Goal: Task Accomplishment & Management: Manage account settings

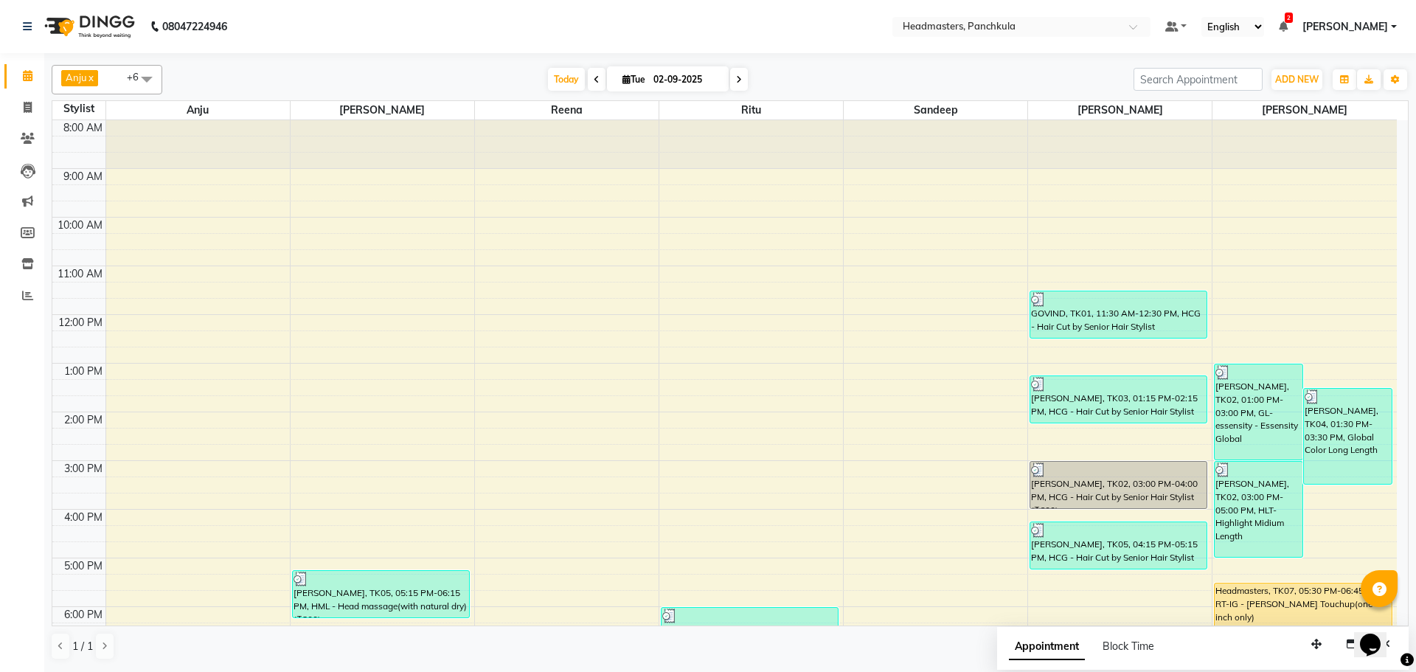
scroll to position [127, 0]
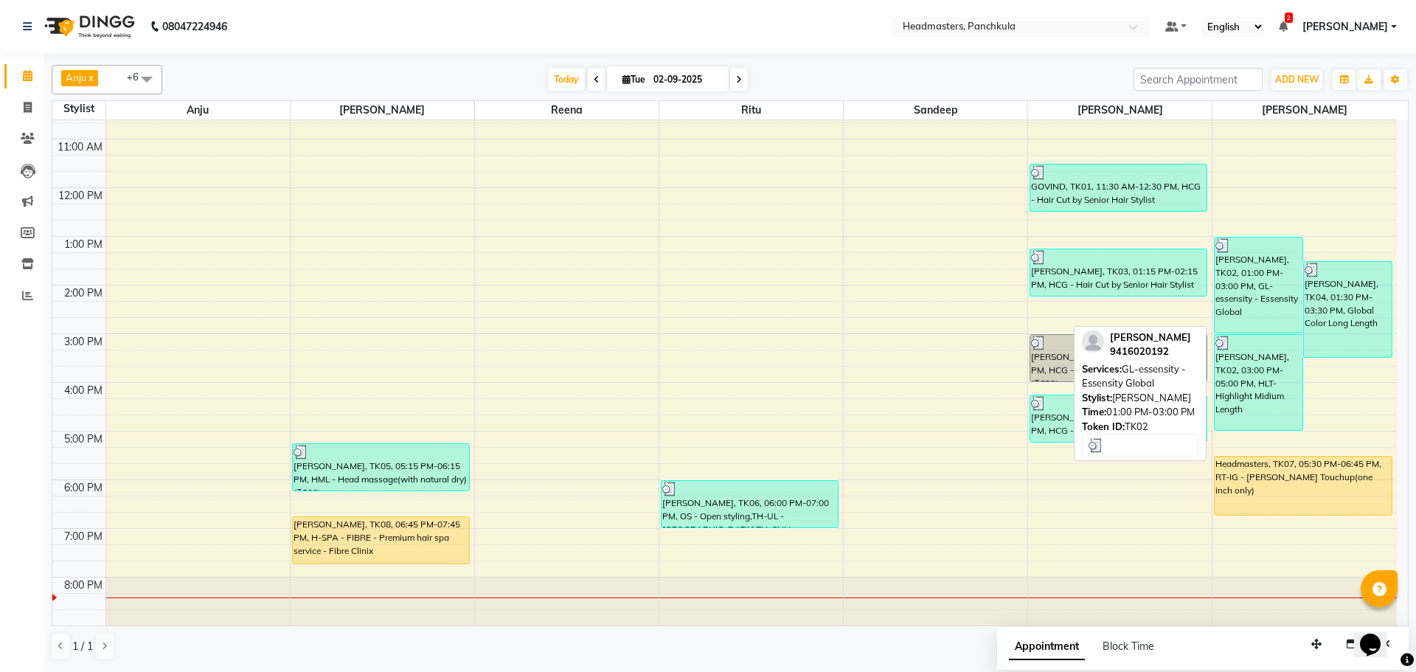
click at [1244, 297] on div "[PERSON_NAME], TK02, 01:00 PM-03:00 PM, GL-essensity - Essensity Global" at bounding box center [1259, 284] width 88 height 95
select select "3"
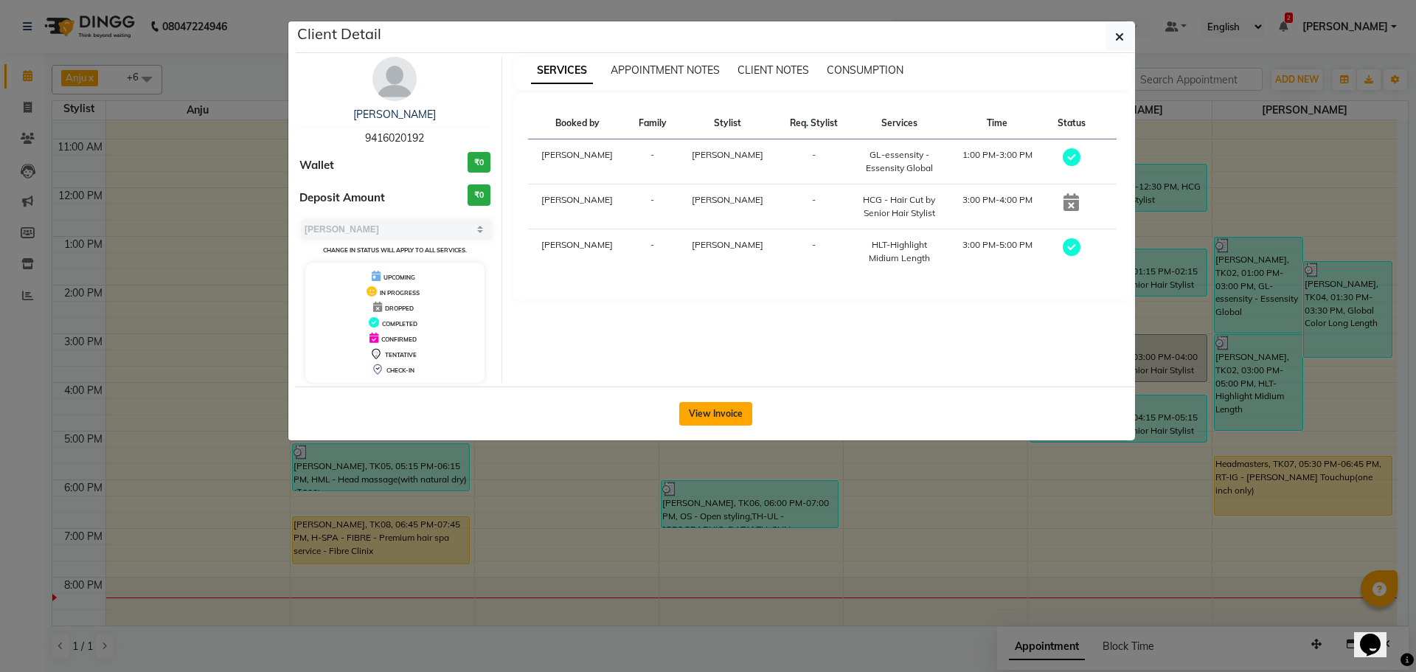
click at [705, 414] on button "View Invoice" at bounding box center [715, 414] width 73 height 24
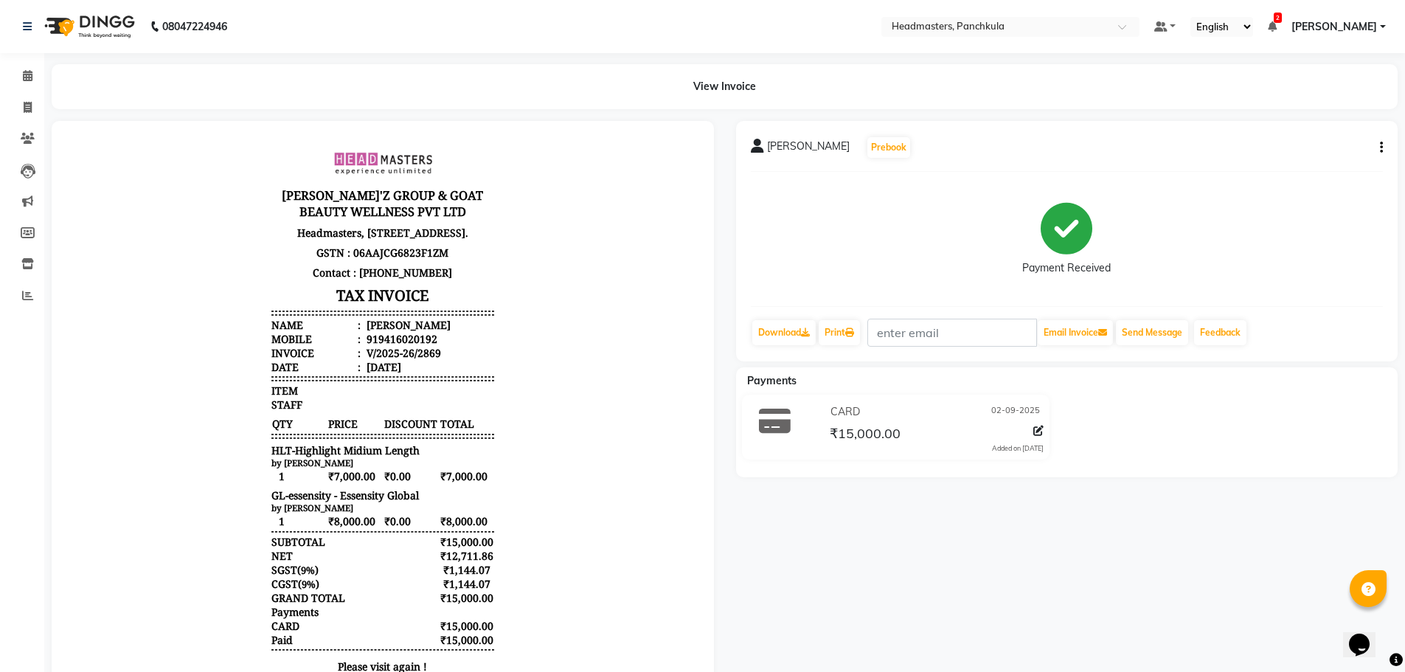
scroll to position [77, 0]
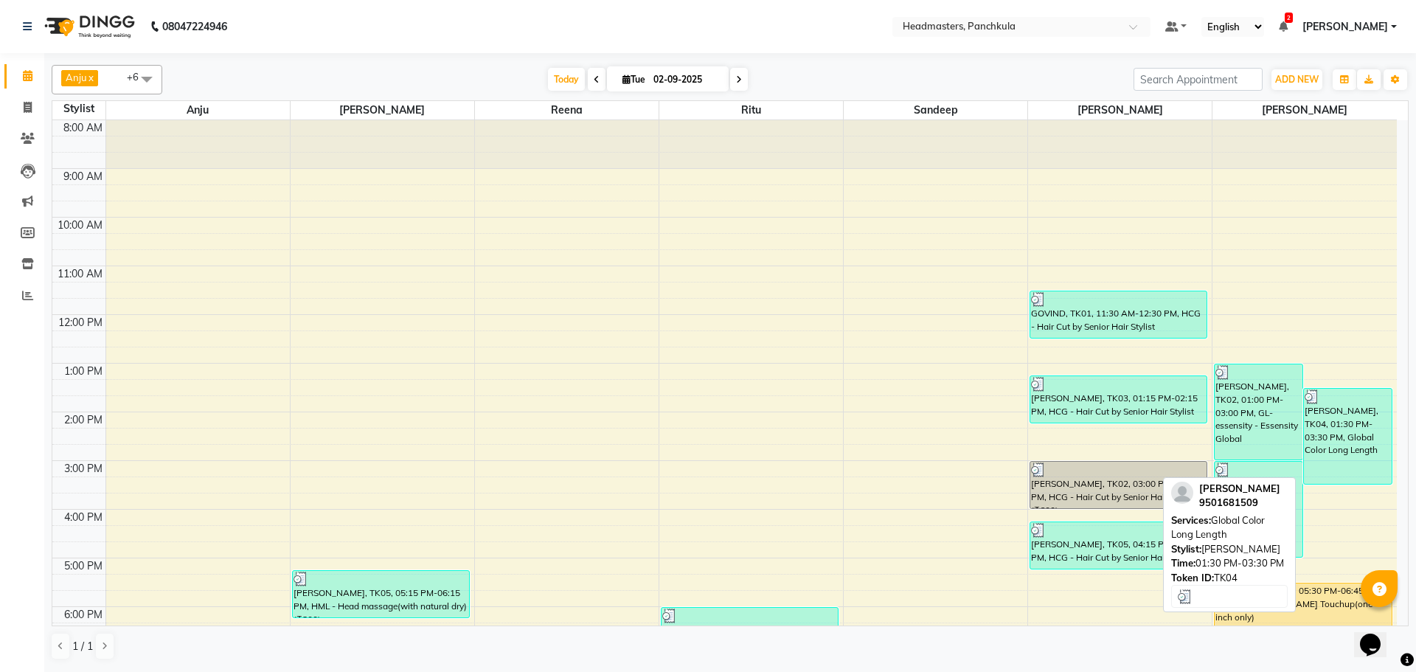
click at [1350, 454] on div "[PERSON_NAME], TK04, 01:30 PM-03:30 PM, Global Color Long Length" at bounding box center [1348, 436] width 88 height 95
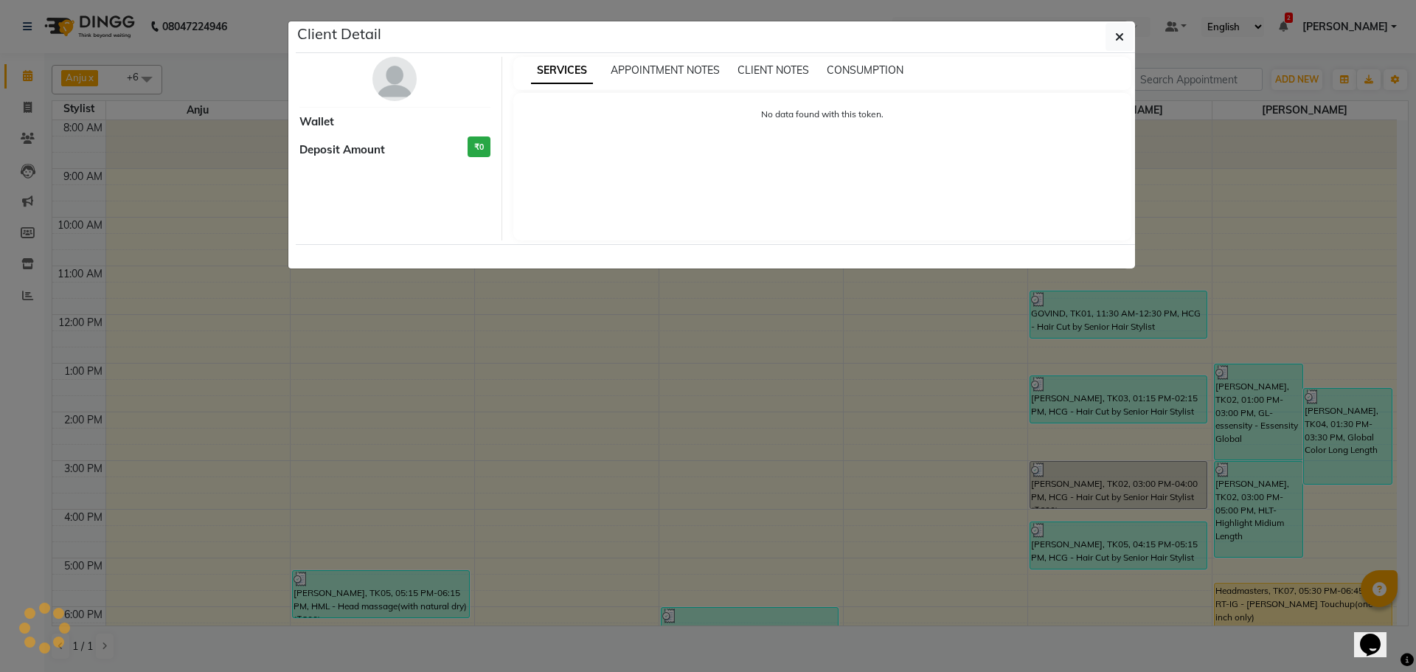
select select "3"
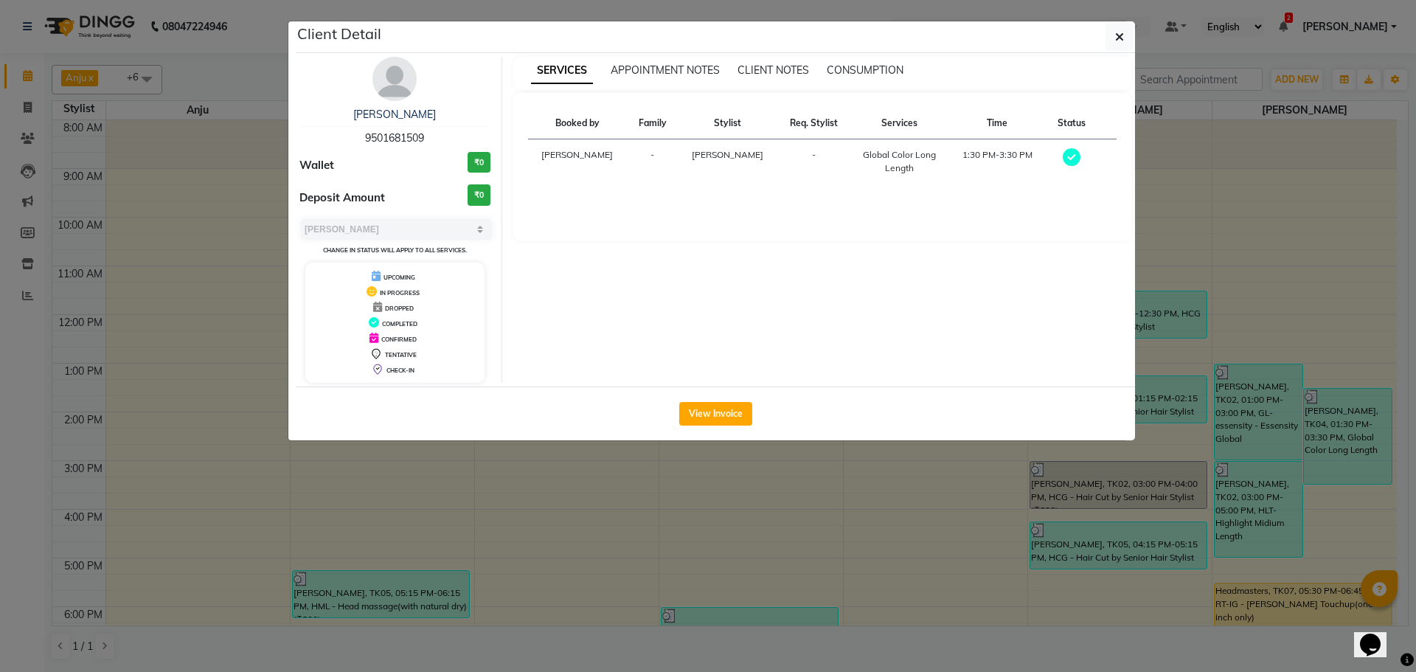
click at [727, 400] on div "View Invoice" at bounding box center [715, 413] width 839 height 54
click at [724, 414] on button "View Invoice" at bounding box center [715, 414] width 73 height 24
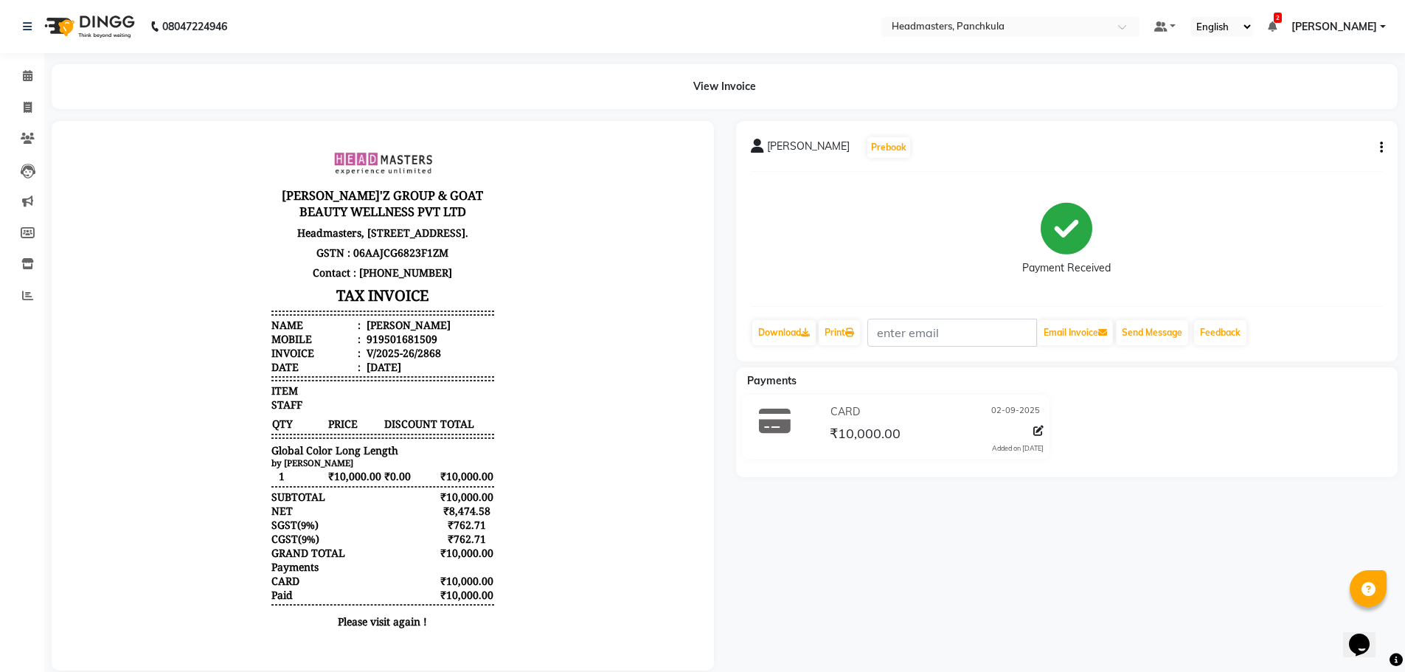
scroll to position [12, 0]
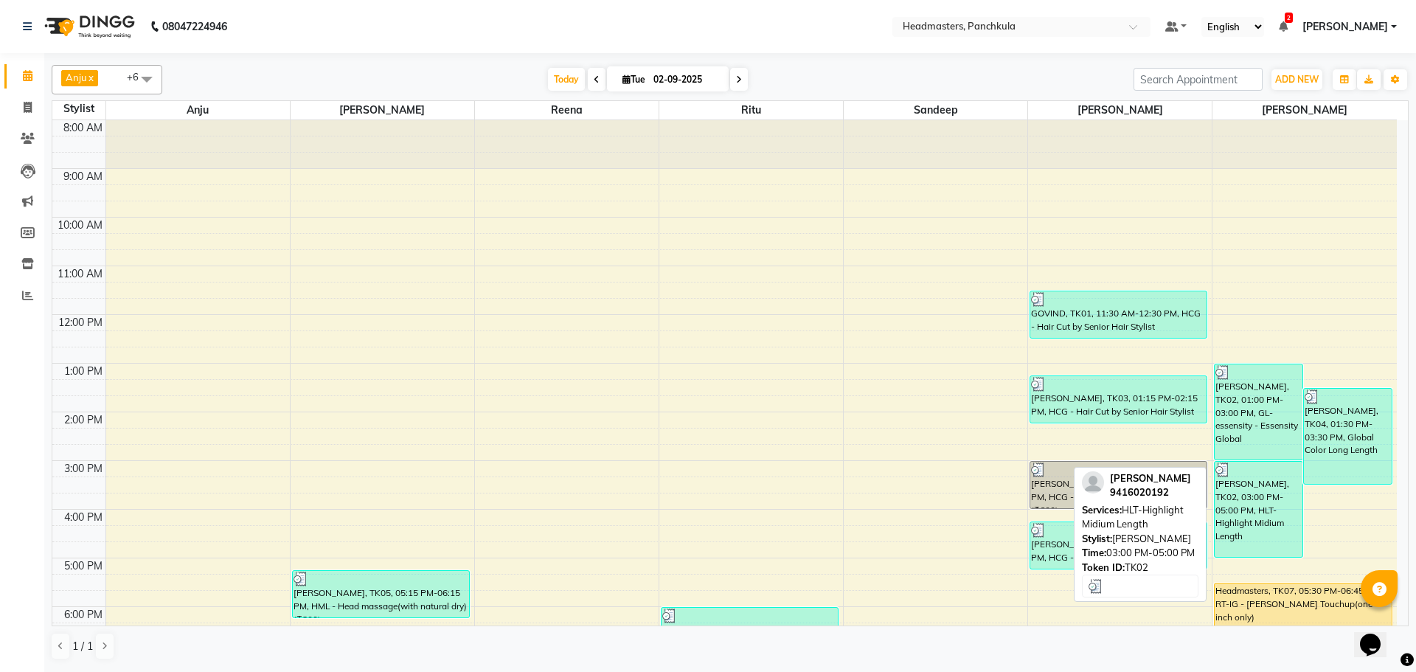
click at [1261, 530] on div "[PERSON_NAME], TK02, 03:00 PM-05:00 PM, HLT-Highlight Midium Length" at bounding box center [1259, 509] width 88 height 95
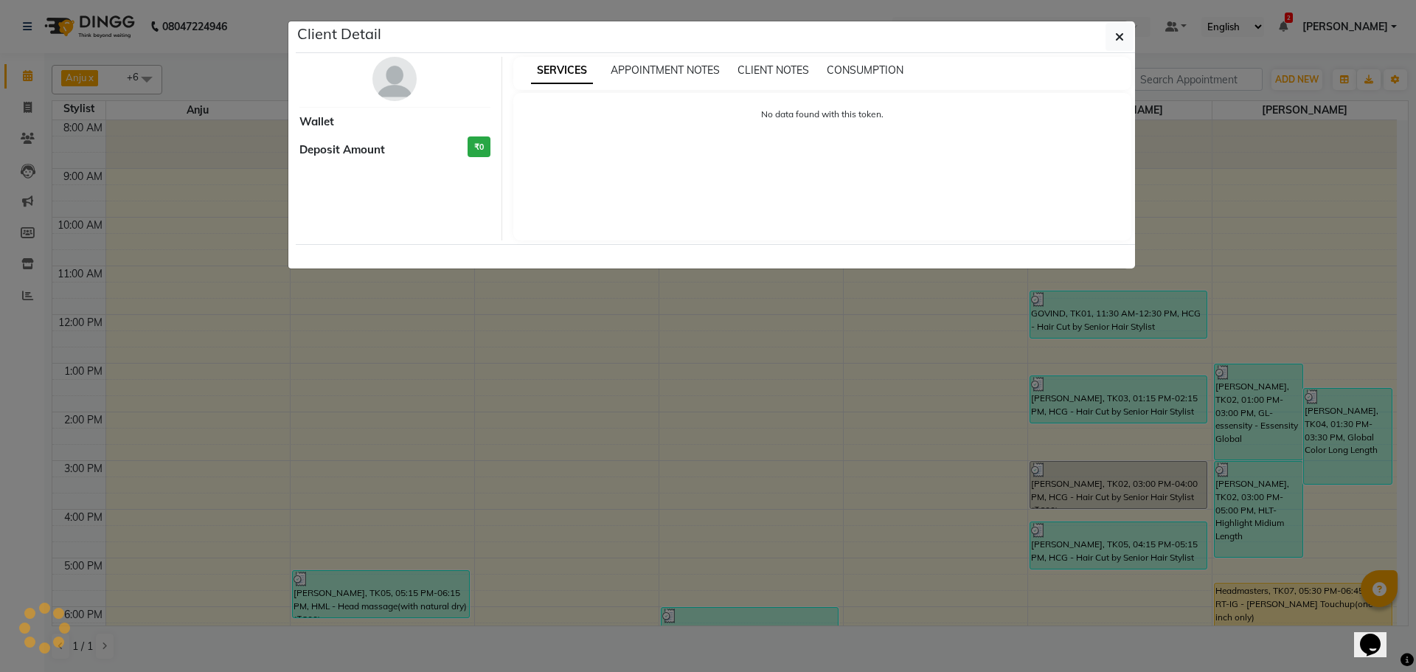
select select "3"
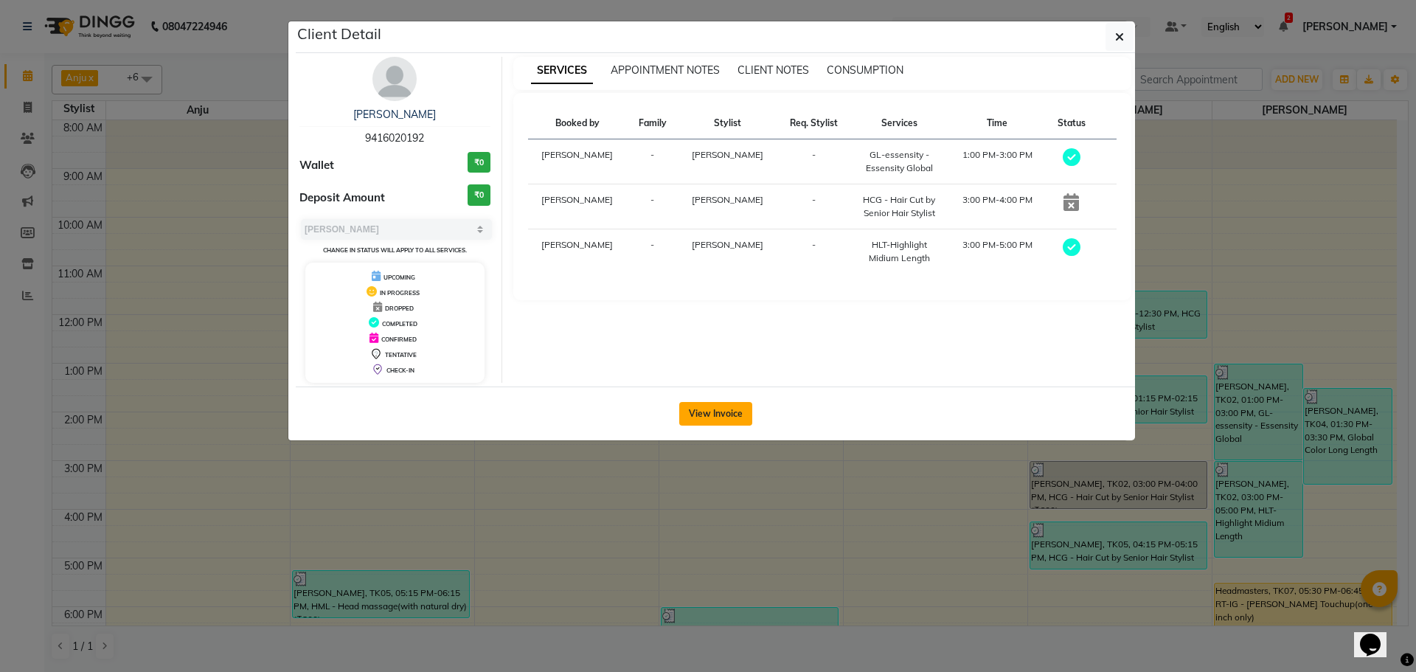
click at [718, 406] on button "View Invoice" at bounding box center [715, 414] width 73 height 24
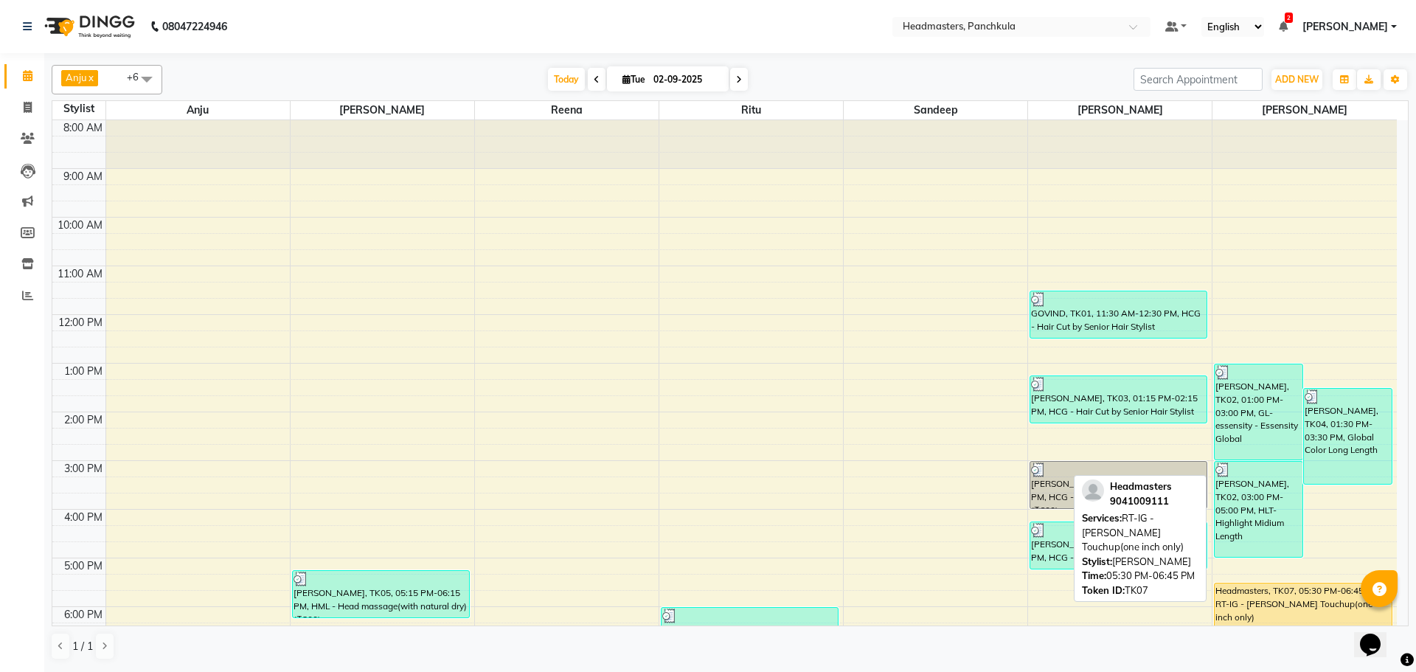
click at [1283, 606] on div "Headmasters, TK07, 05:30 PM-06:45 PM, RT-IG - [PERSON_NAME] Touchup(one inch on…" at bounding box center [1303, 612] width 176 height 58
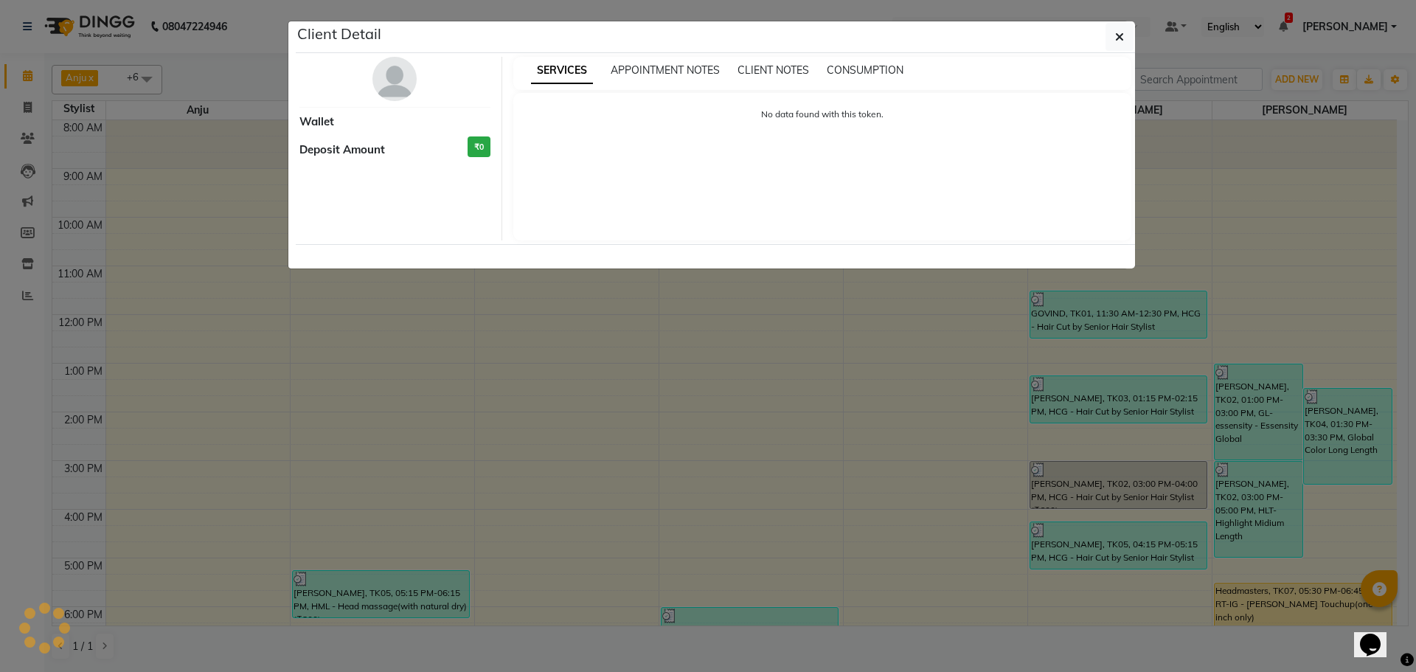
select select "1"
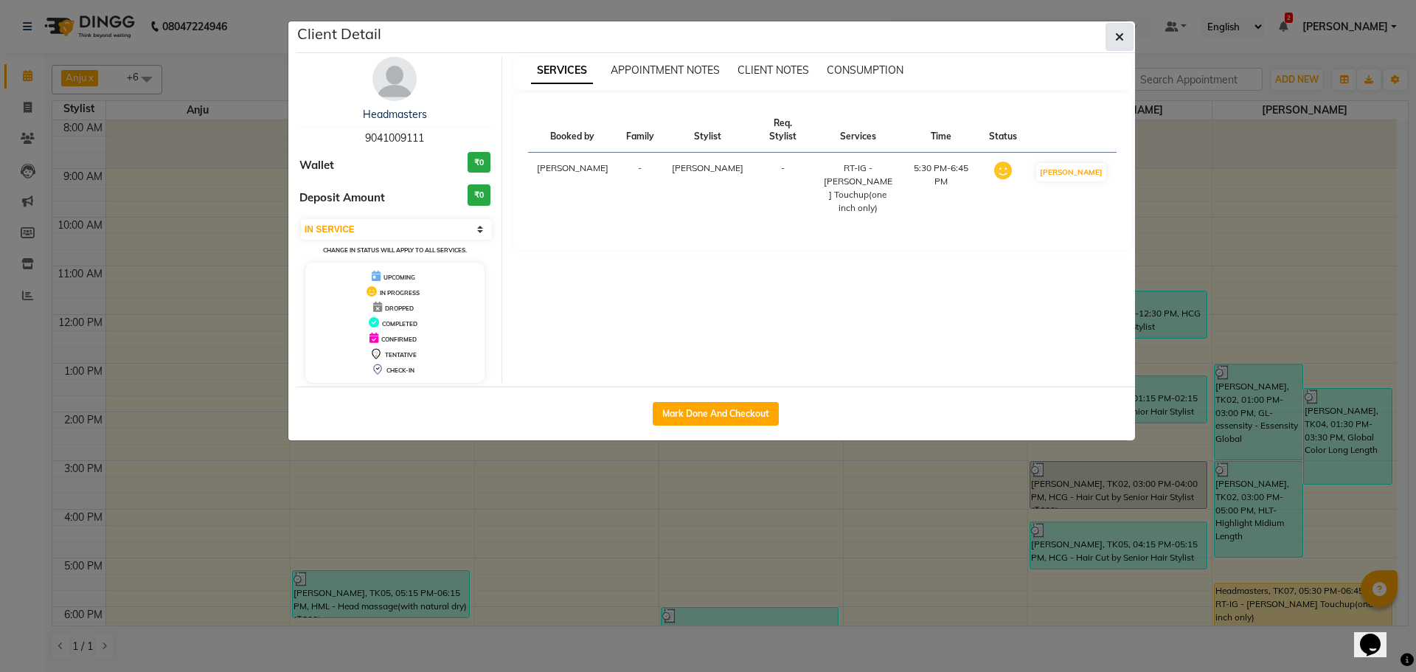
click at [1120, 34] on icon "button" at bounding box center [1119, 37] width 9 height 12
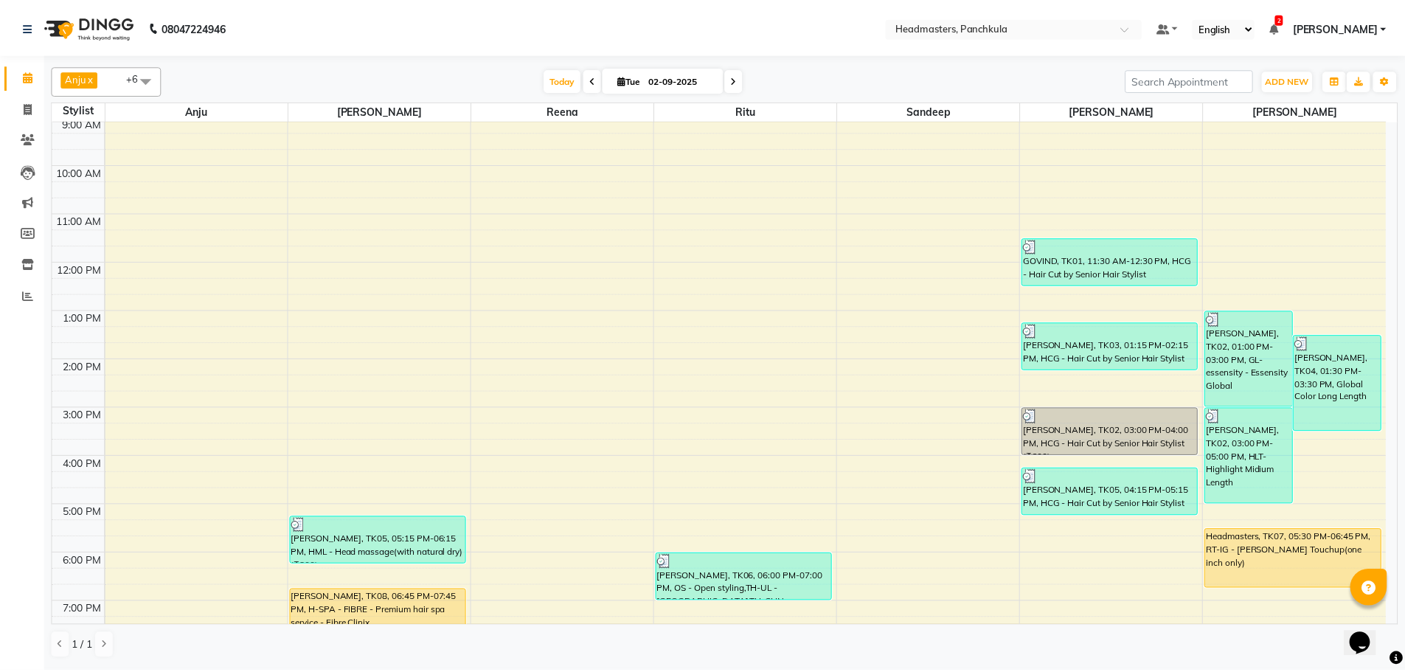
scroll to position [127, 0]
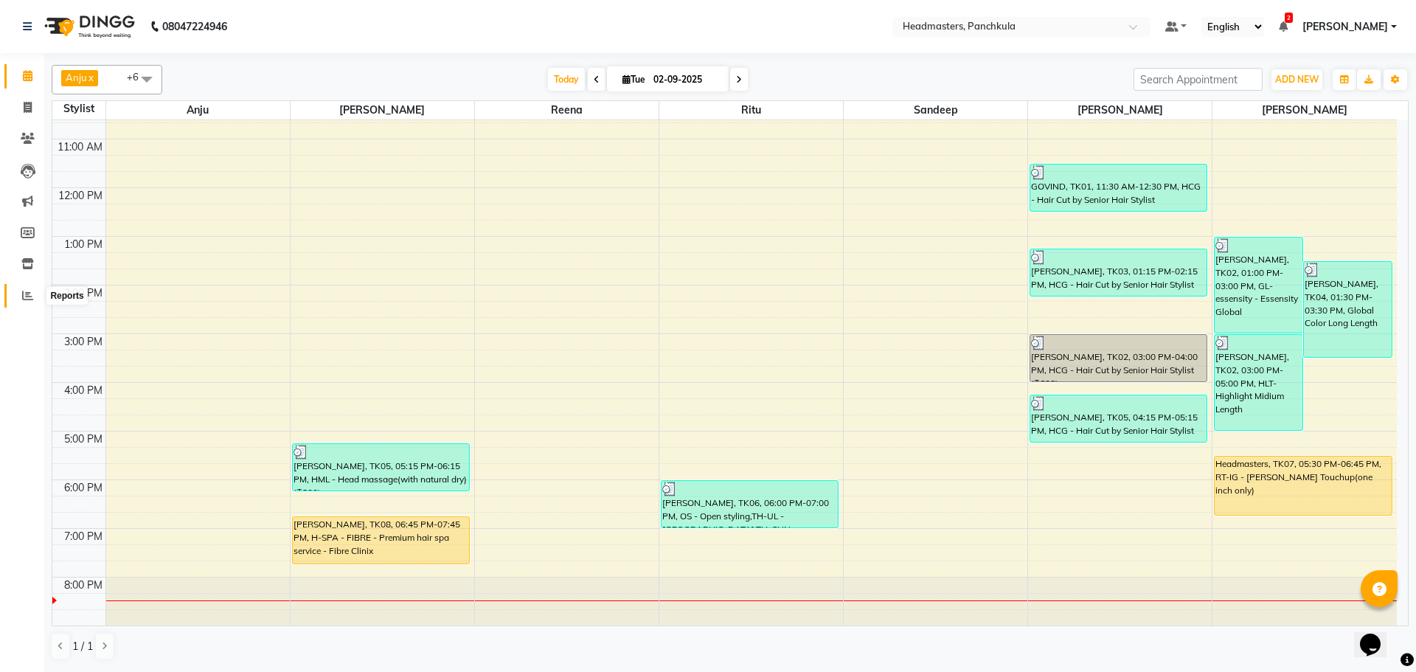
click at [31, 302] on span at bounding box center [28, 296] width 26 height 17
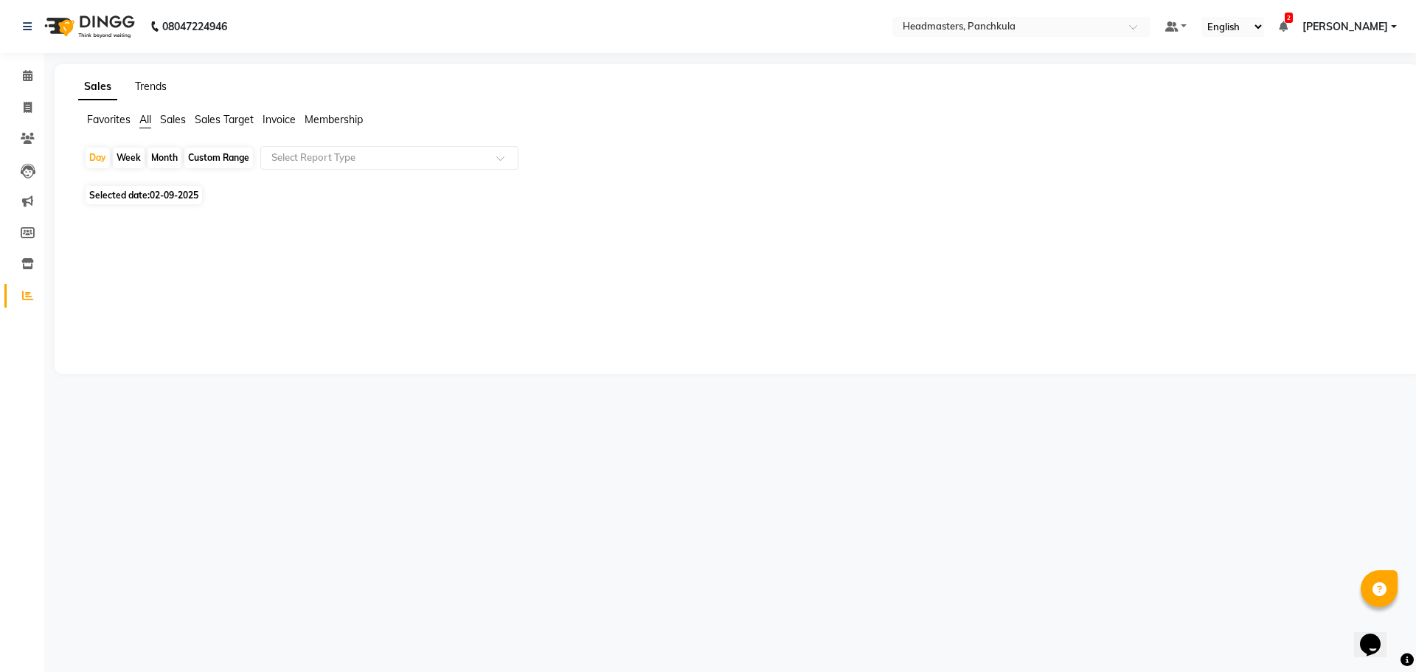
click at [150, 82] on link "Trends" at bounding box center [151, 86] width 32 height 13
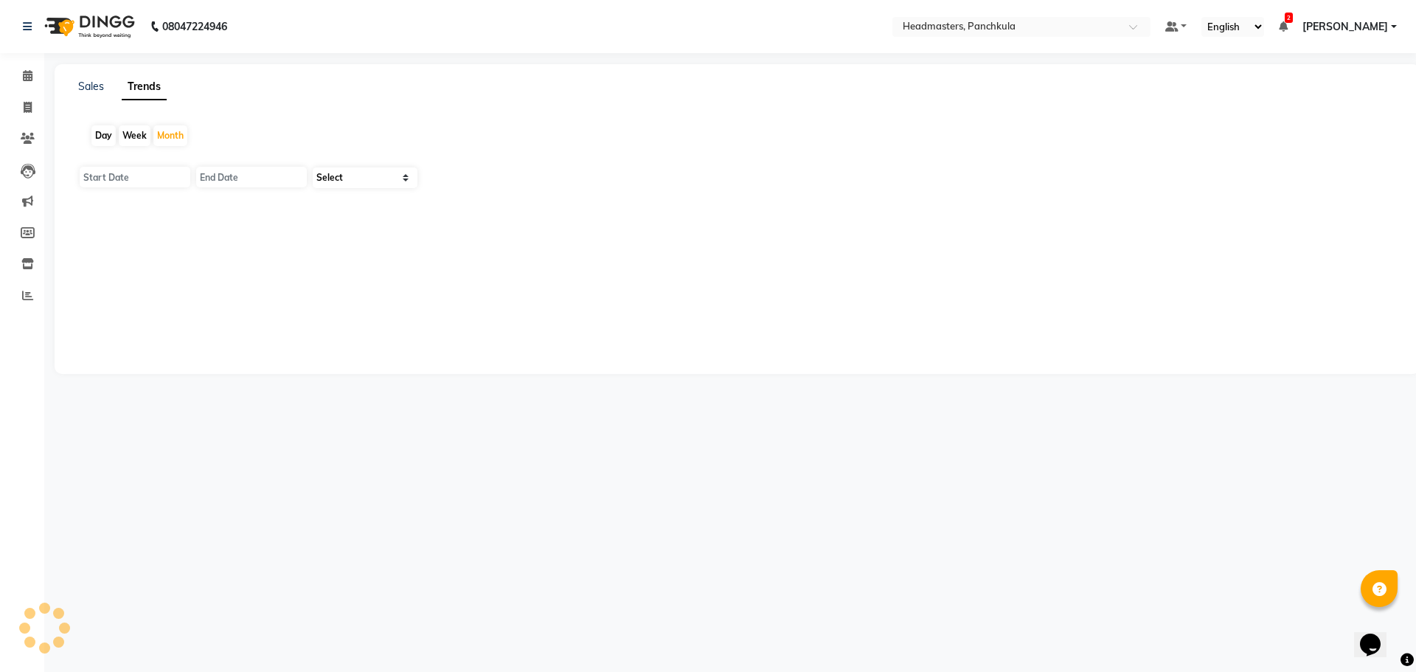
type input "01-09-2025"
type input "[DATE]"
click at [348, 178] on select "Select Clients" at bounding box center [365, 177] width 105 height 21
select select "by_client"
click at [313, 167] on select "Select Clients" at bounding box center [365, 177] width 105 height 21
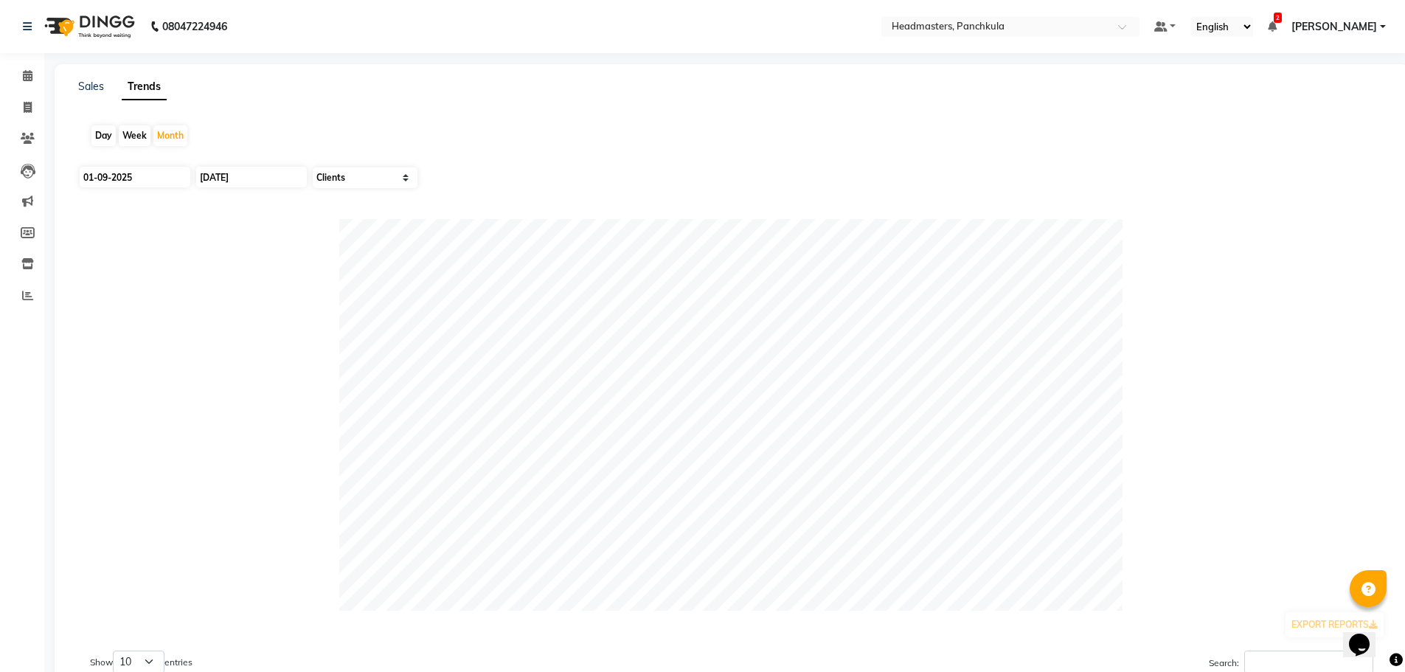
click at [104, 136] on div "Day" at bounding box center [103, 135] width 24 height 21
type input "02-09-2025"
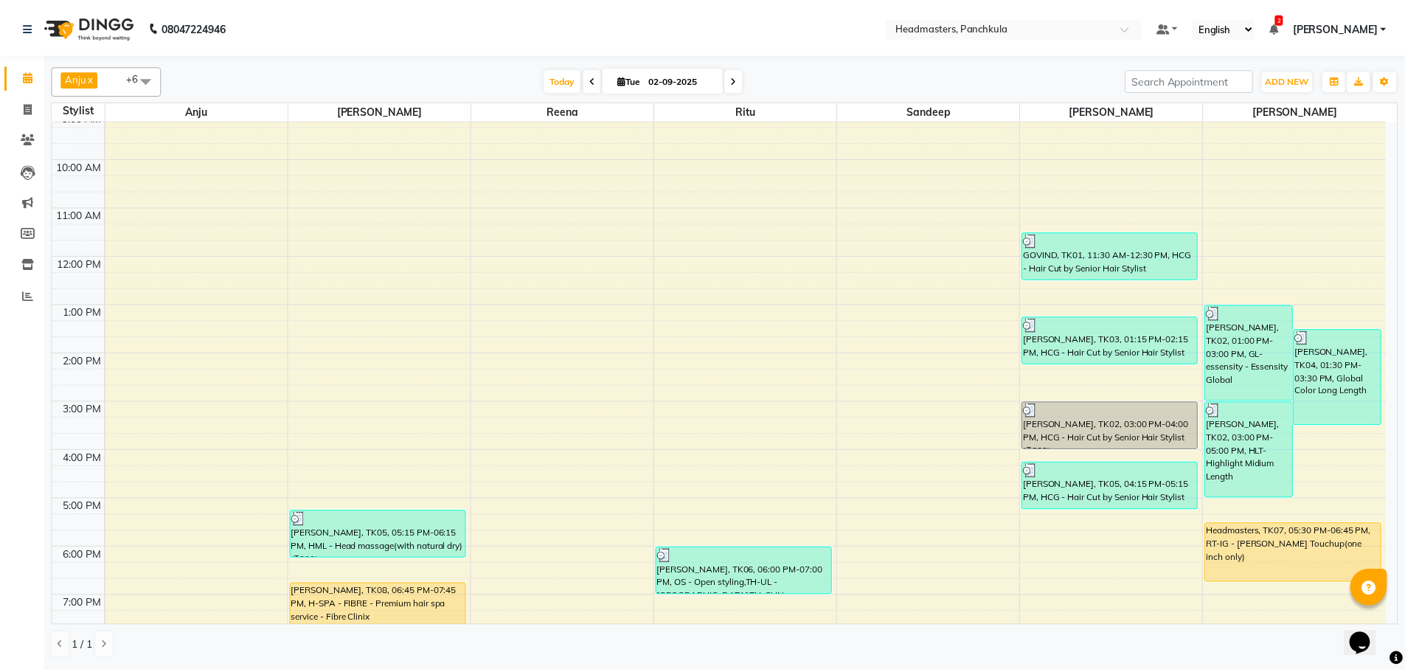
scroll to position [127, 0]
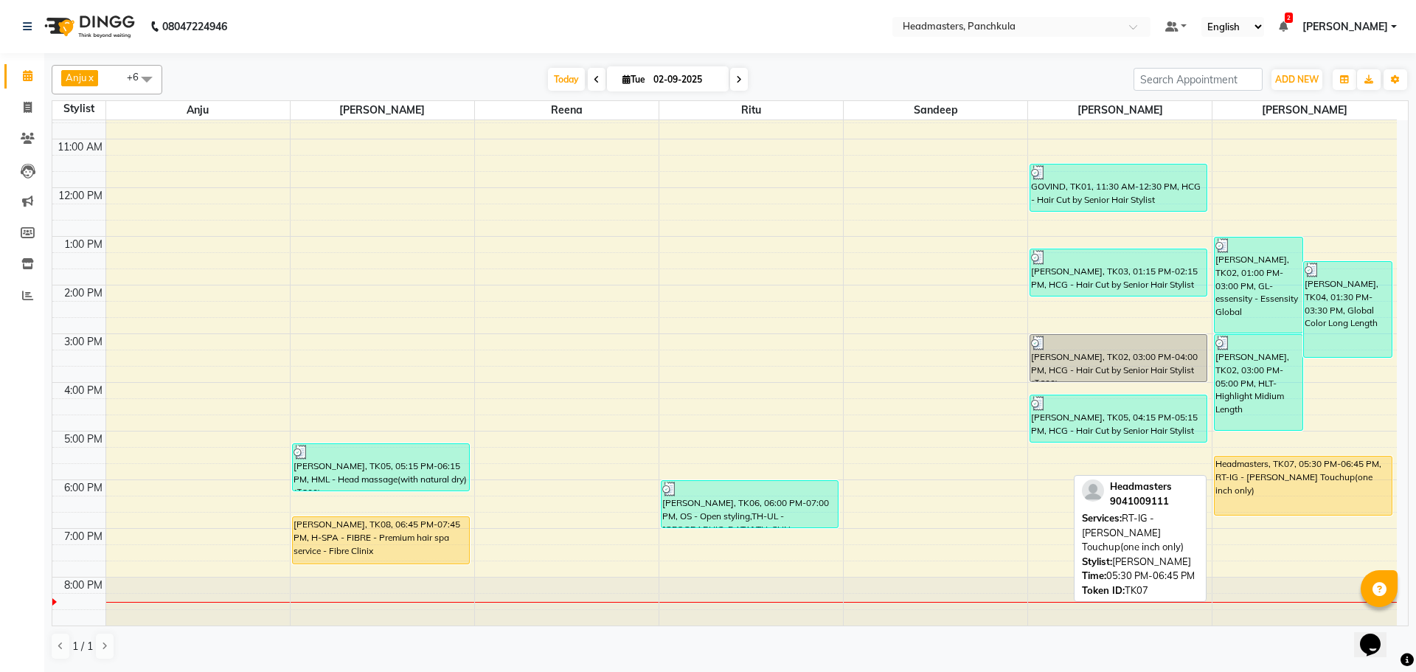
click at [1269, 482] on div "Headmasters, TK07, 05:30 PM-06:45 PM, RT-IG - [PERSON_NAME] Touchup(one inch on…" at bounding box center [1303, 486] width 176 height 58
select select "1"
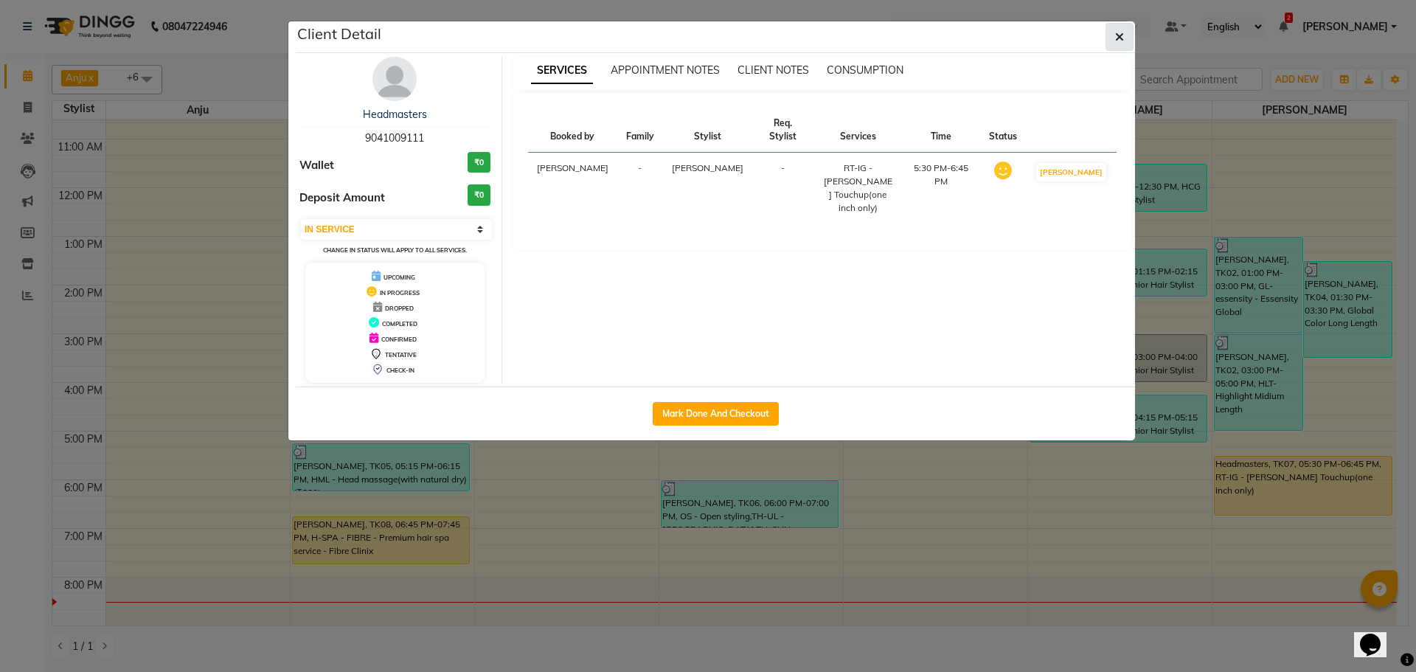
click at [1117, 37] on icon "button" at bounding box center [1119, 37] width 9 height 12
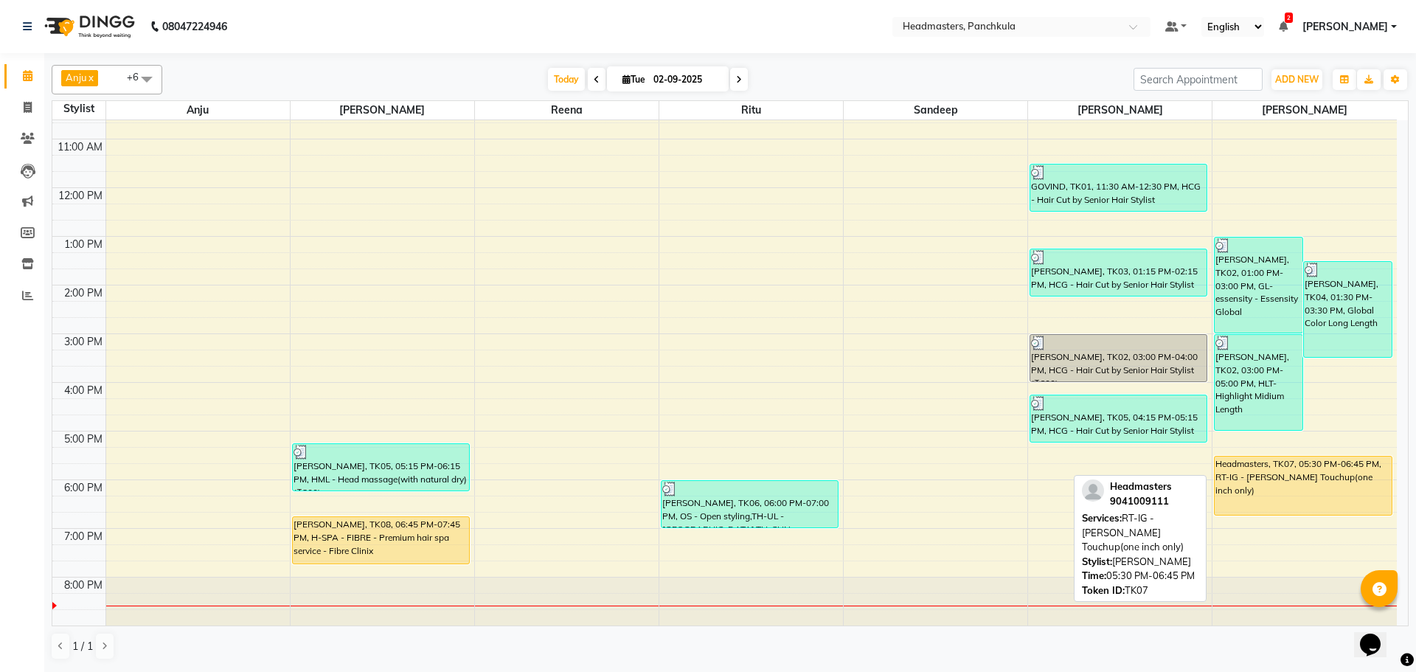
click at [1266, 476] on div "Headmasters, TK07, 05:30 PM-06:45 PM, RT-IG - [PERSON_NAME] Touchup(one inch on…" at bounding box center [1303, 486] width 176 height 58
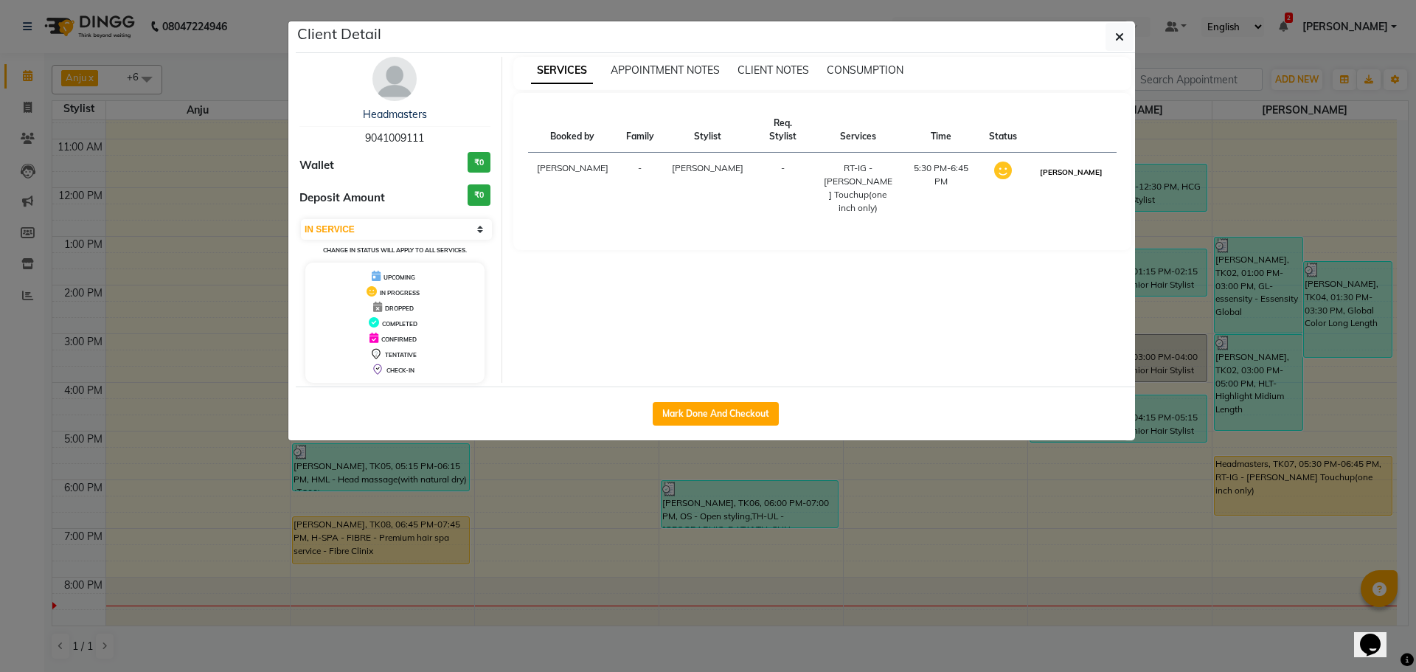
click at [1089, 163] on button "[PERSON_NAME]" at bounding box center [1071, 172] width 70 height 18
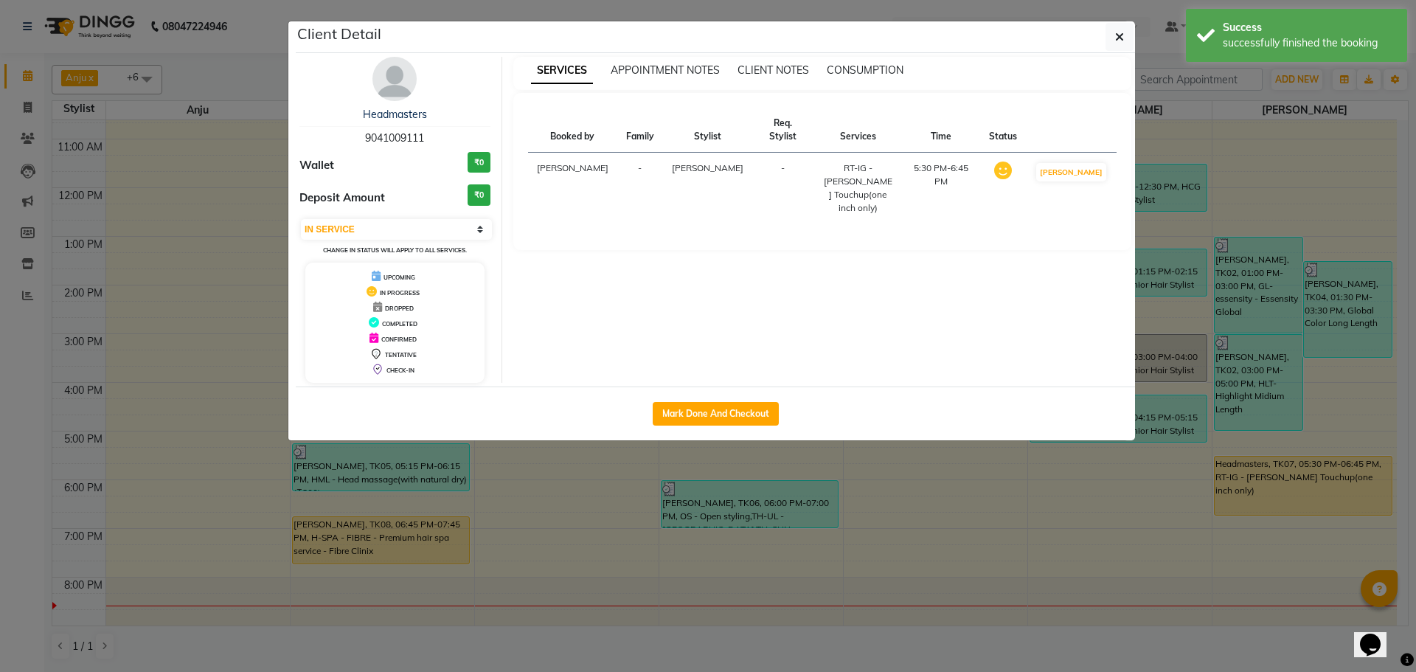
select select "3"
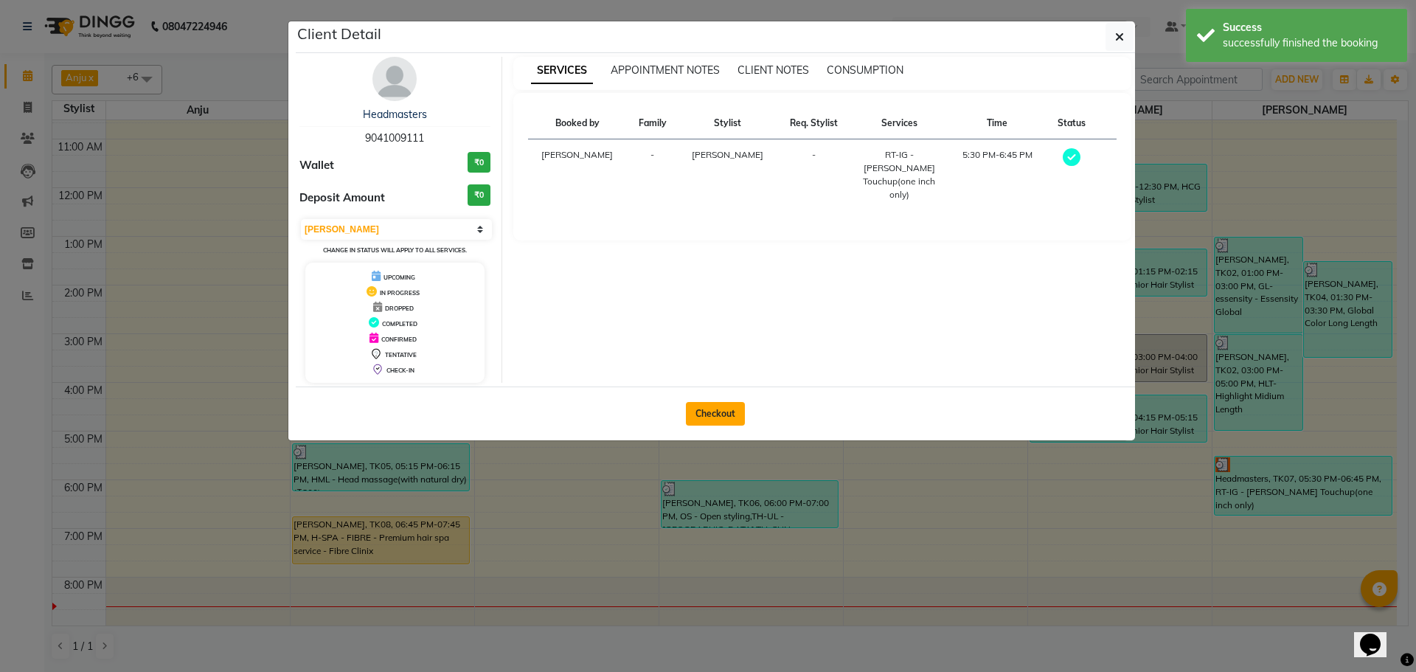
click at [714, 409] on button "Checkout" at bounding box center [715, 414] width 59 height 24
select select "service"
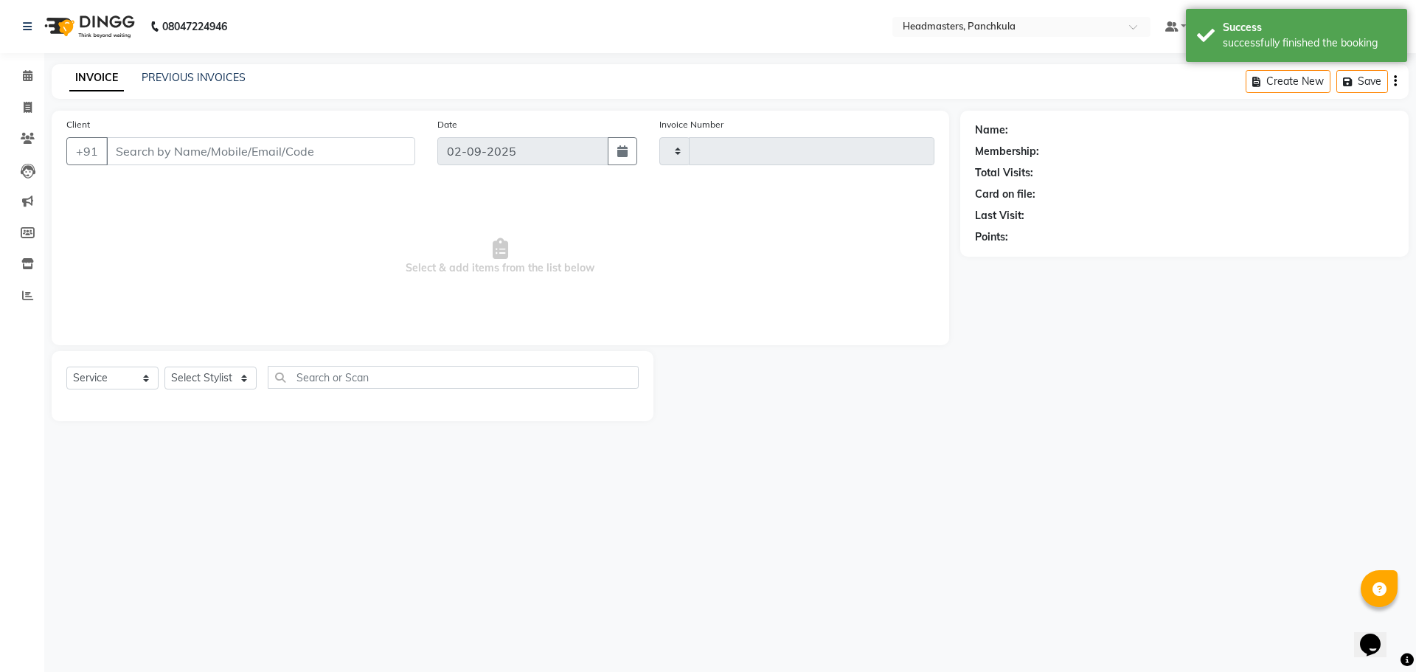
type input "2872"
select select "7376"
type input "9041009111"
select select "66077"
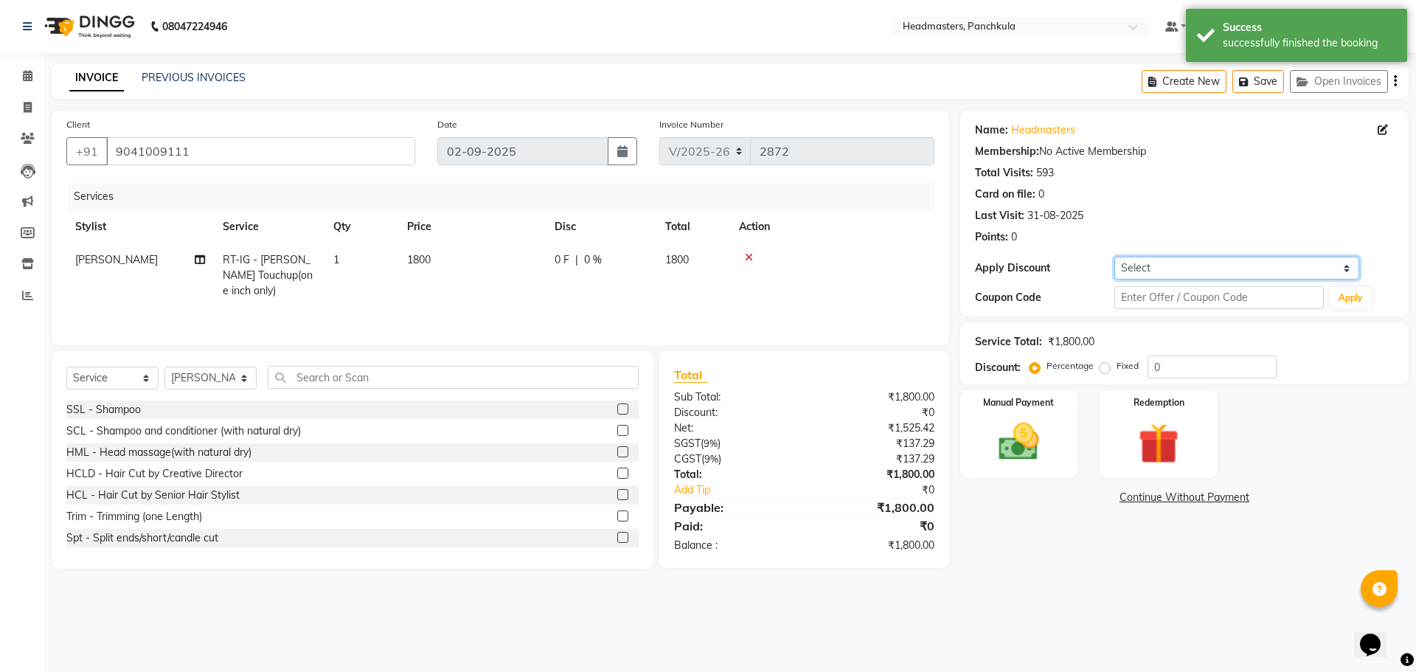
click at [1139, 262] on select "Select Coupon → Wrong Job Card Coupon → Complimentary Services Coupon → Correct…" at bounding box center [1236, 268] width 245 height 23
click at [1155, 277] on select "Select Coupon → Wrong Job Card Coupon → Complimentary Services Coupon → Correct…" at bounding box center [1236, 268] width 245 height 23
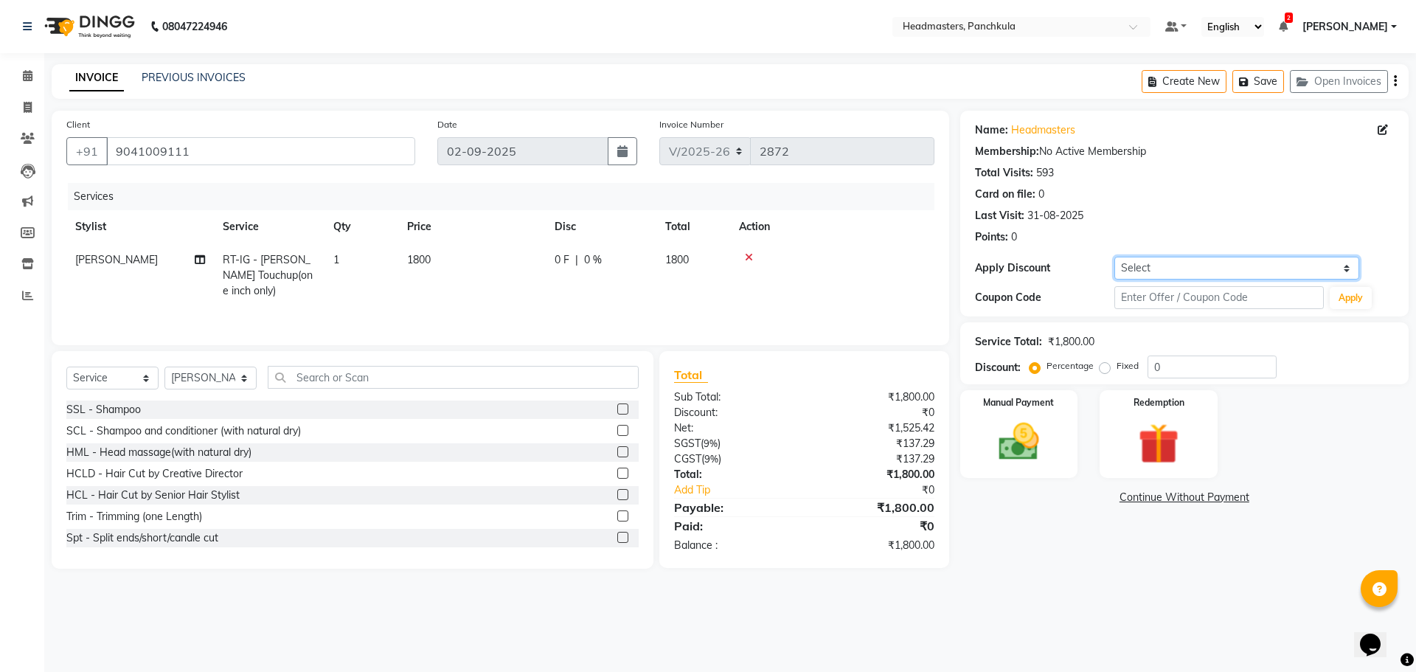
select select "6: Object"
click at [1114, 257] on select "Select Coupon → Wrong Job Card Coupon → Complimentary Services Coupon → Correct…" at bounding box center [1236, 268] width 245 height 23
type input "100"
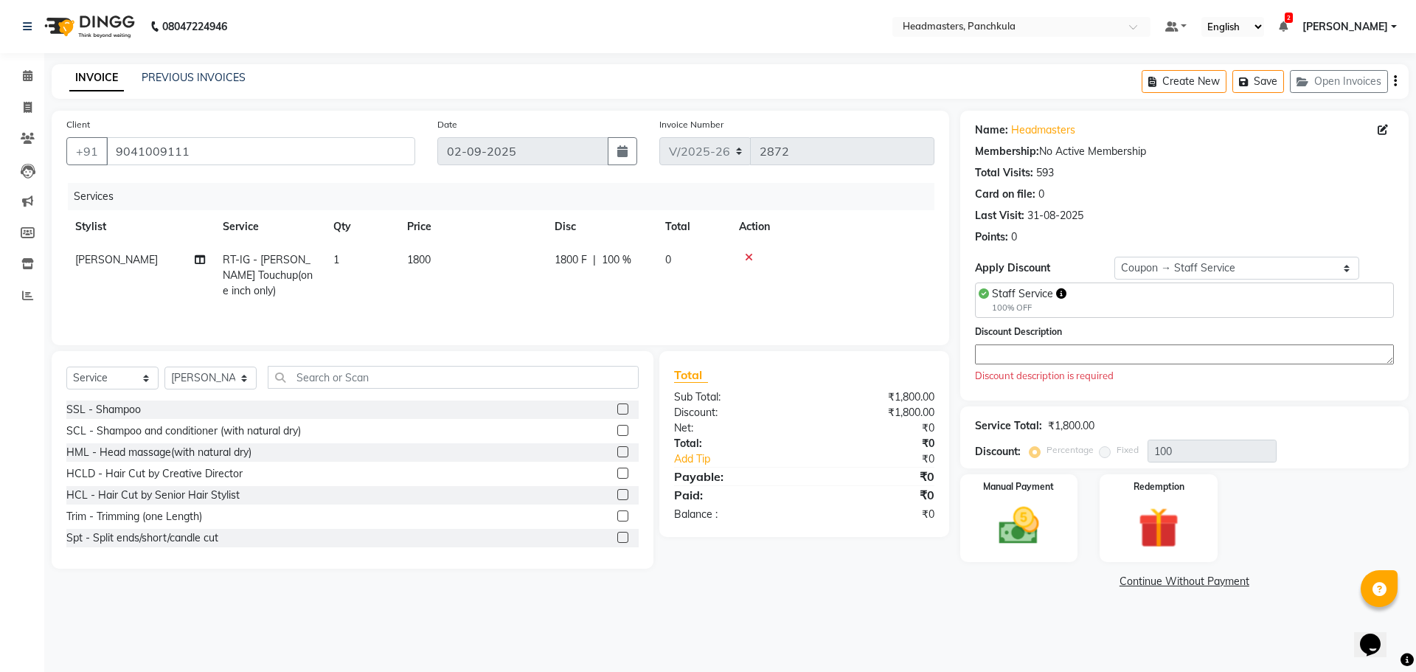
click at [1060, 355] on textarea at bounding box center [1184, 354] width 419 height 20
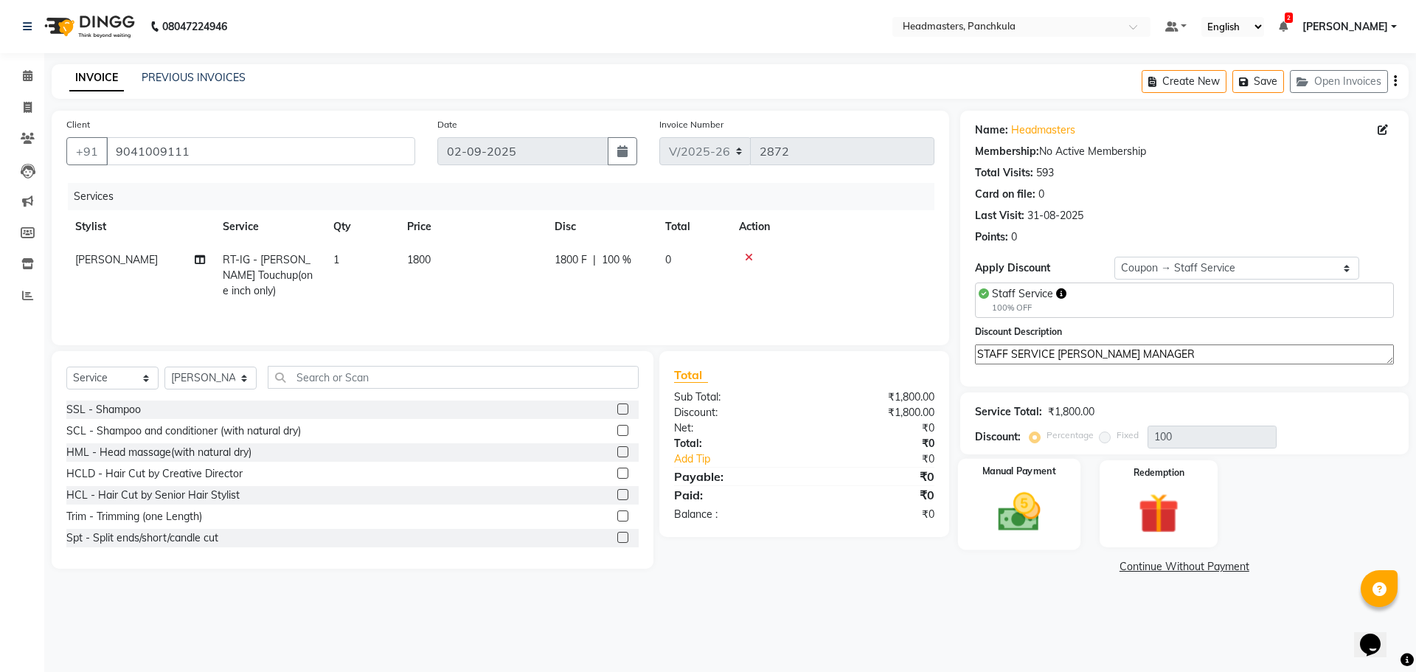
type textarea "STAFF SERVICE [PERSON_NAME] MANAGER"
click at [1012, 497] on img at bounding box center [1019, 511] width 69 height 49
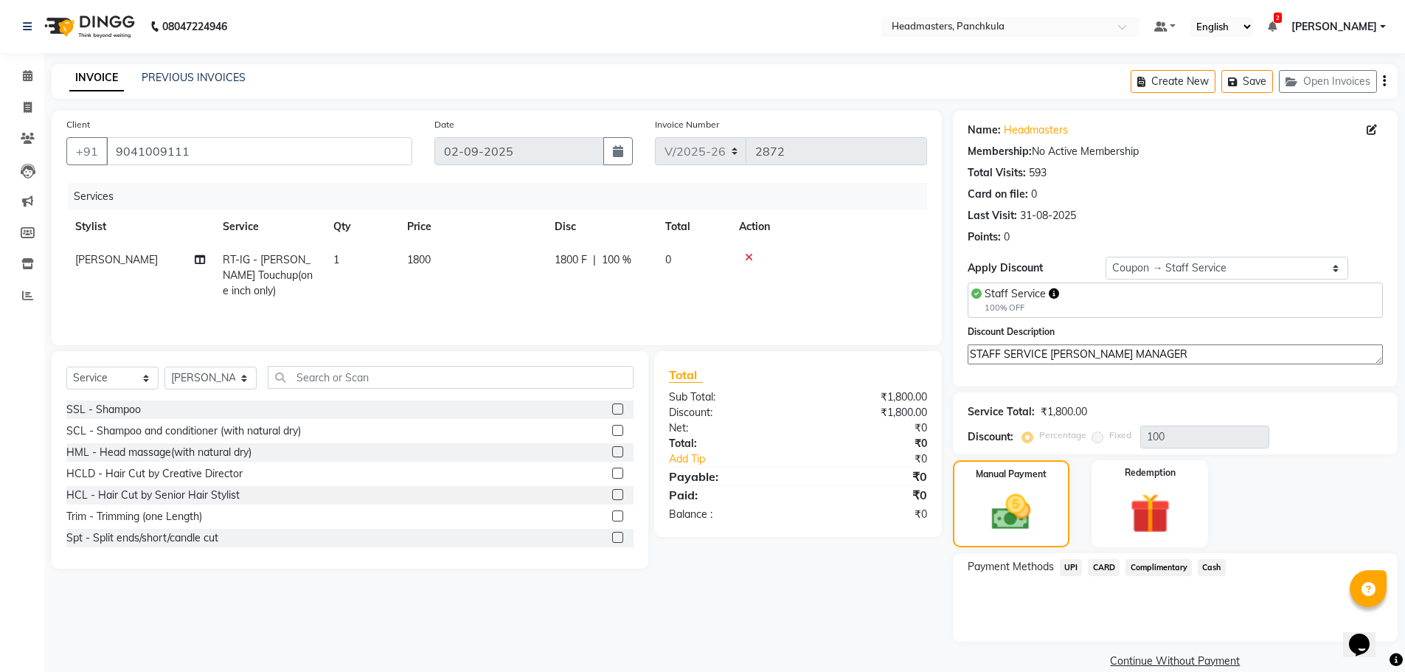
click at [1073, 569] on span "UPI" at bounding box center [1071, 567] width 23 height 17
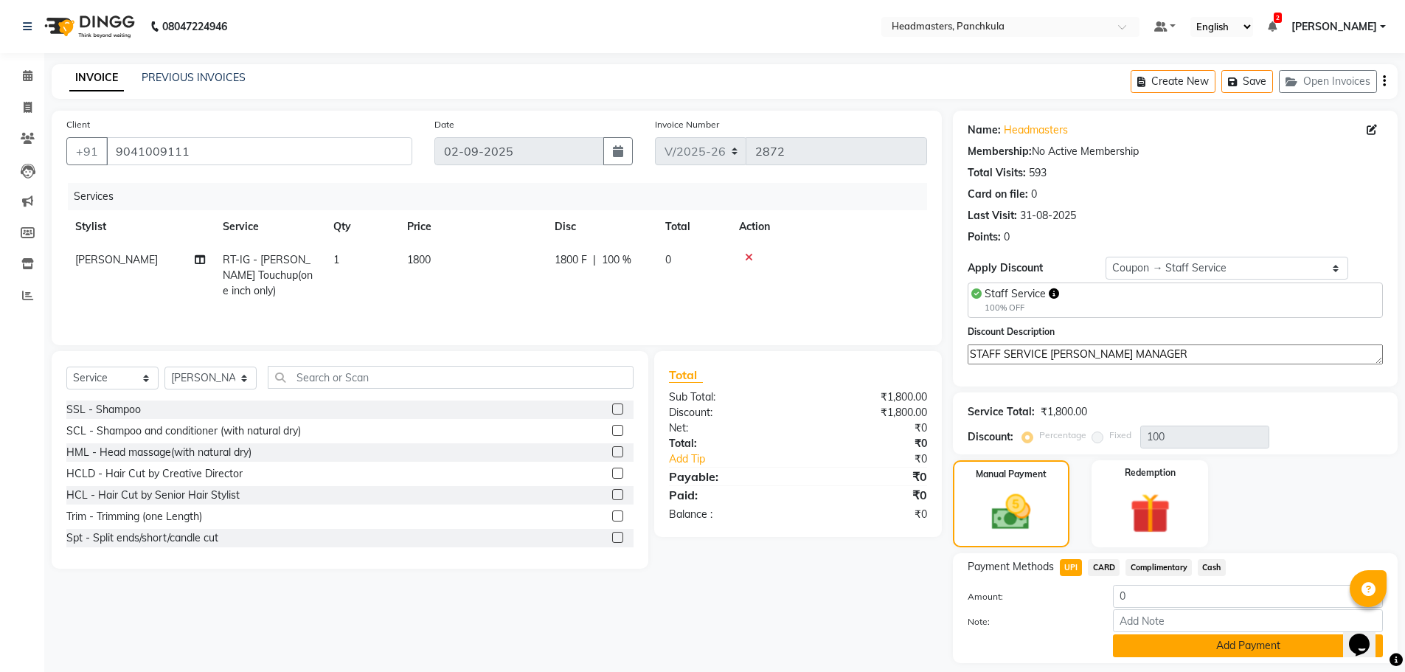
click at [1189, 644] on button "Add Payment" at bounding box center [1248, 645] width 270 height 23
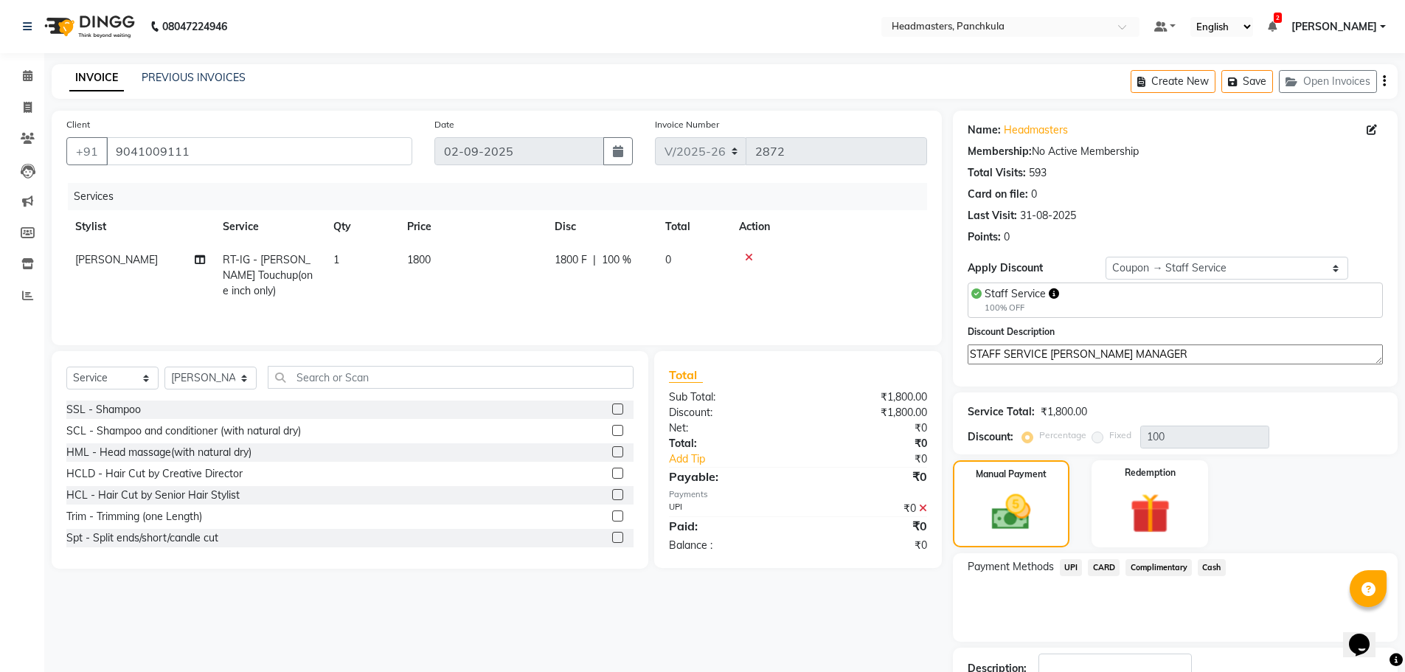
scroll to position [84, 0]
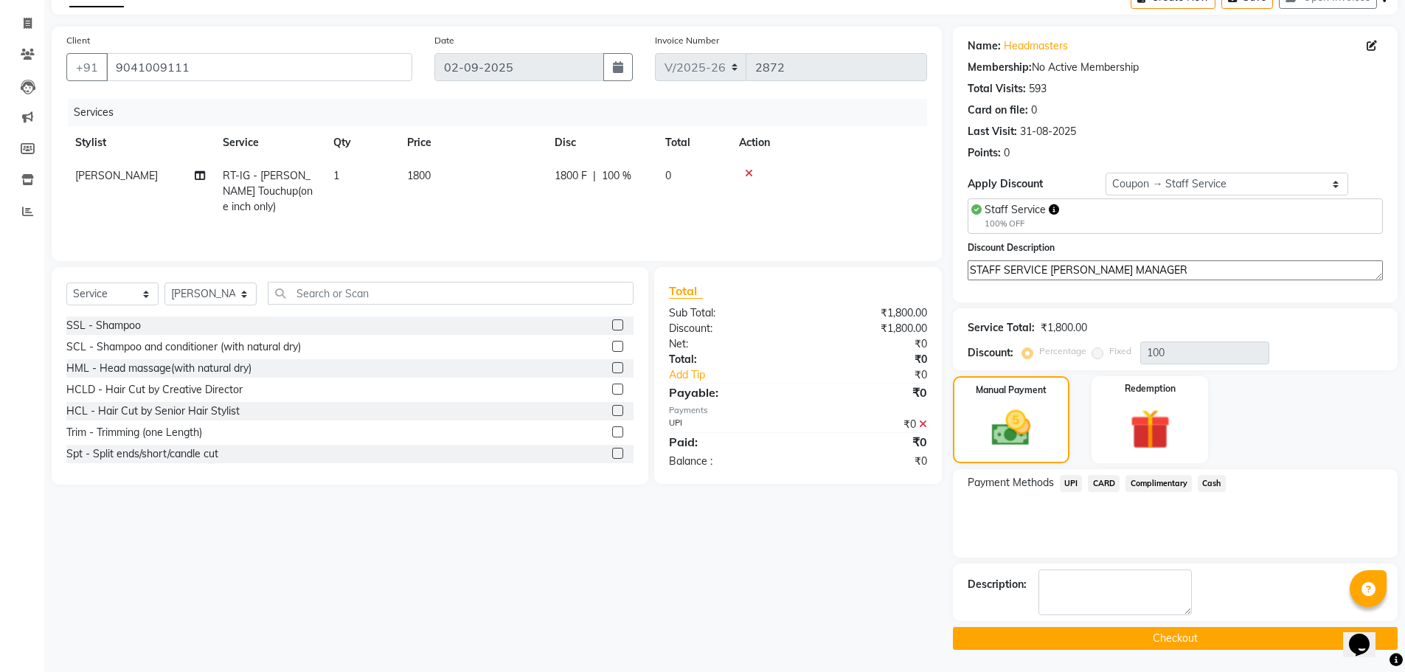
click at [1187, 642] on button "Checkout" at bounding box center [1175, 638] width 445 height 23
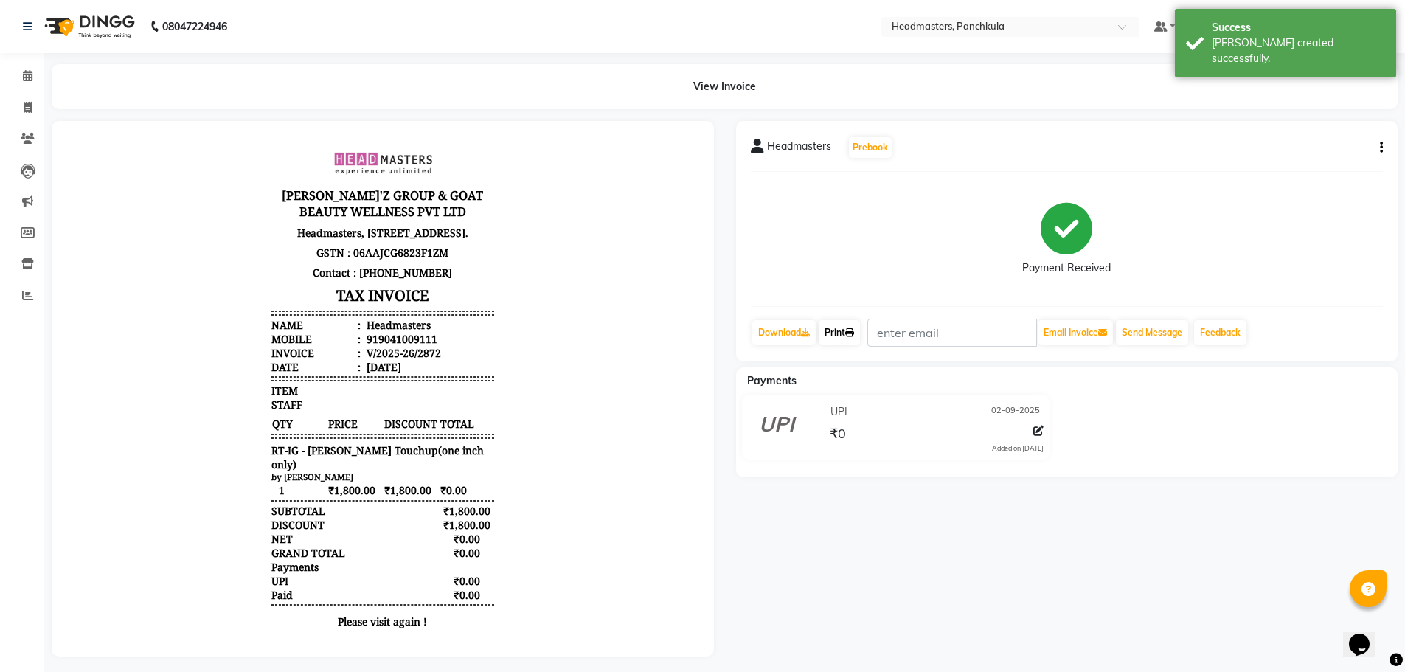
drag, startPoint x: 861, startPoint y: 334, endPoint x: 852, endPoint y: 330, distance: 9.6
click at [860, 334] on link "Print" at bounding box center [839, 332] width 41 height 25
click at [15, 77] on span at bounding box center [28, 76] width 26 height 17
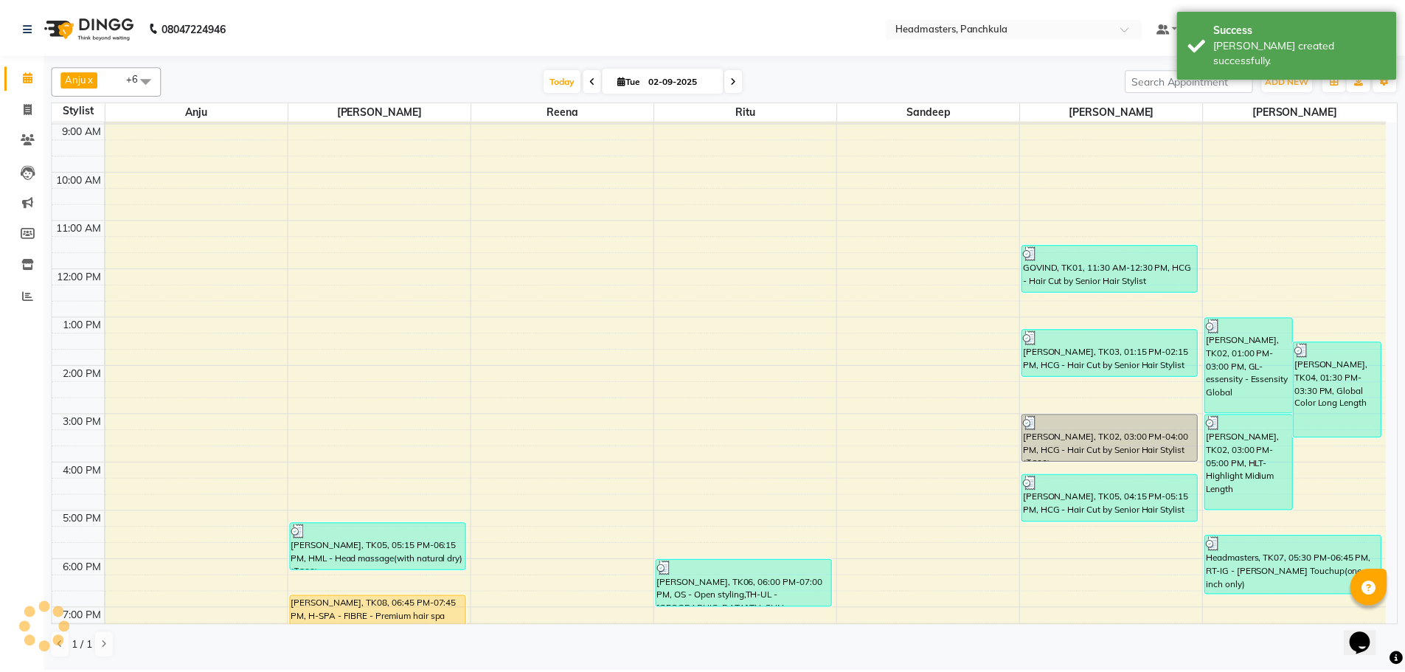
scroll to position [127, 0]
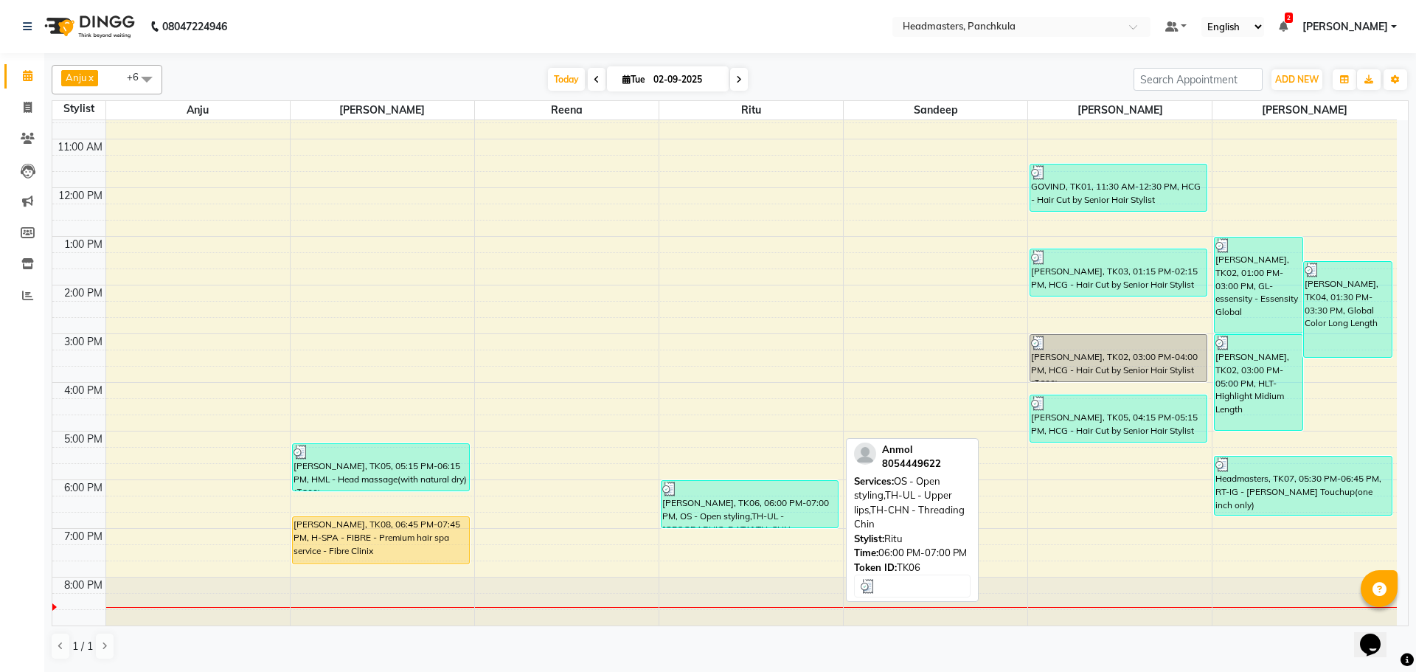
click at [715, 497] on div "[PERSON_NAME], TK06, 06:00 PM-07:00 PM, OS - Open styling,TH-UL - [GEOGRAPHIC_D…" at bounding box center [750, 504] width 176 height 46
select select "3"
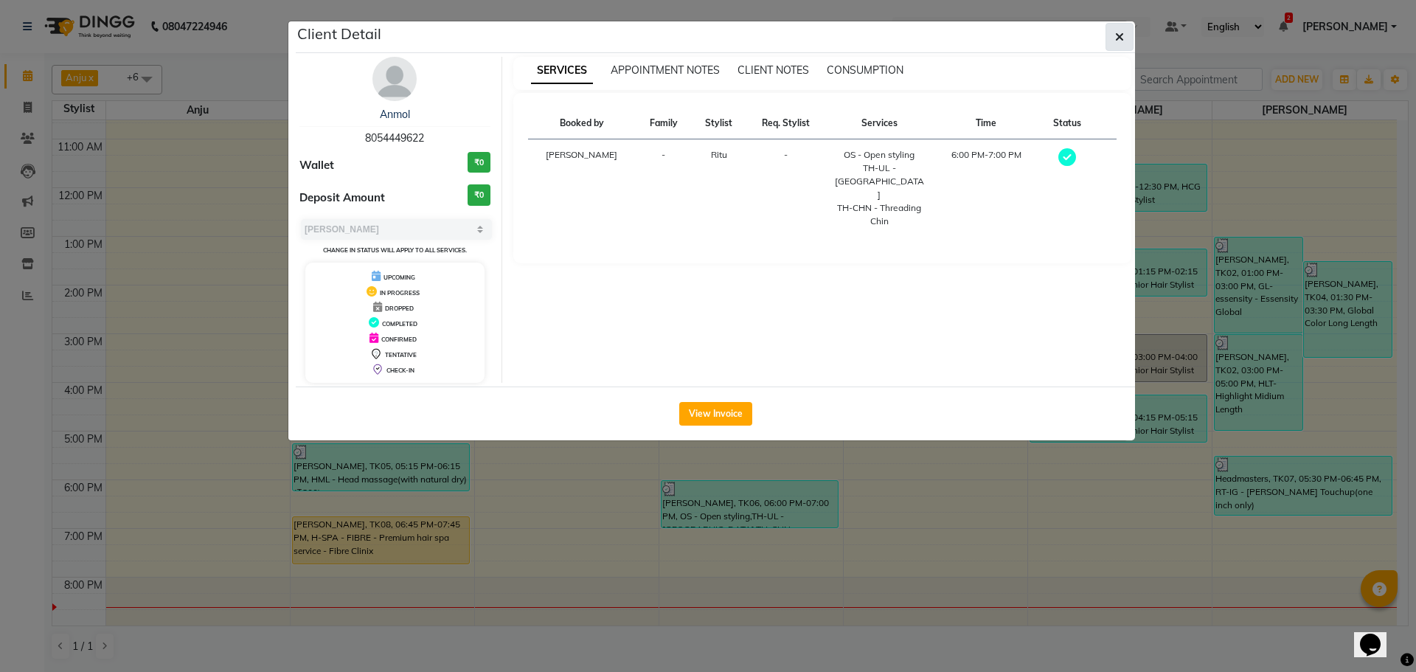
click at [1115, 38] on icon "button" at bounding box center [1119, 37] width 9 height 12
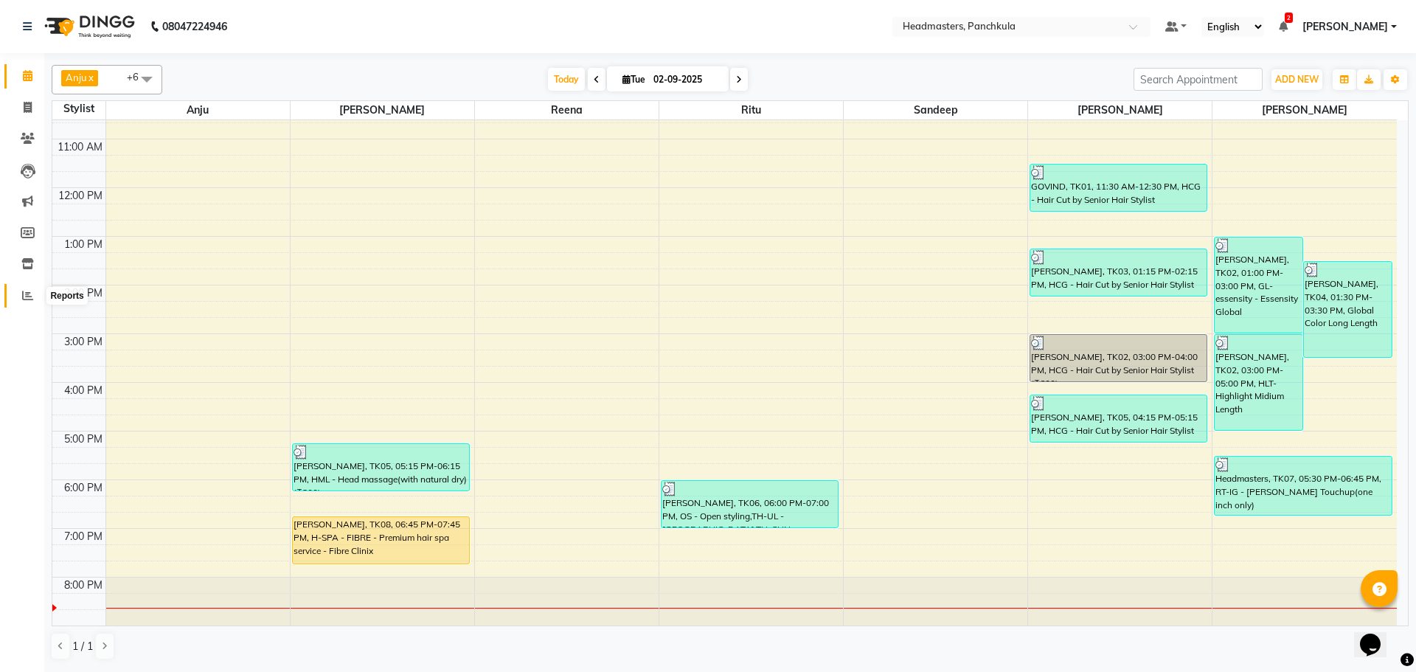
click at [26, 288] on span at bounding box center [28, 296] width 26 height 17
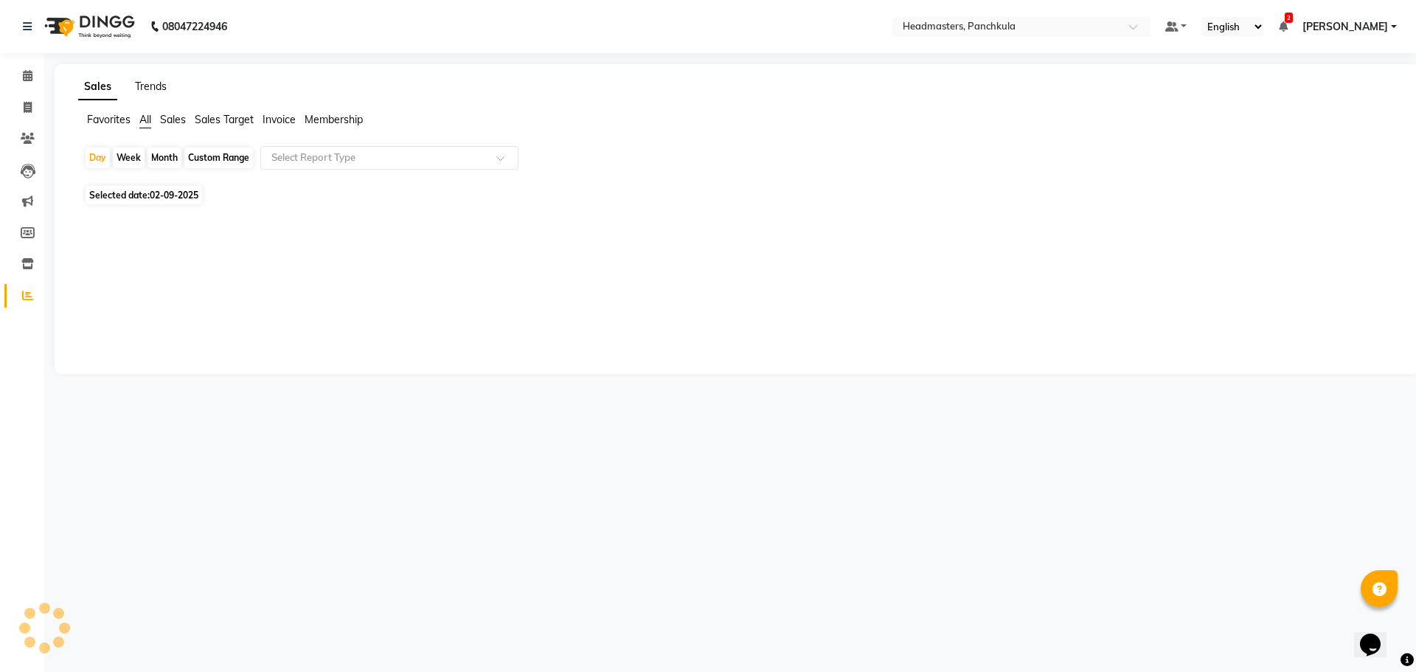
click at [153, 80] on link "Trends" at bounding box center [151, 86] width 32 height 13
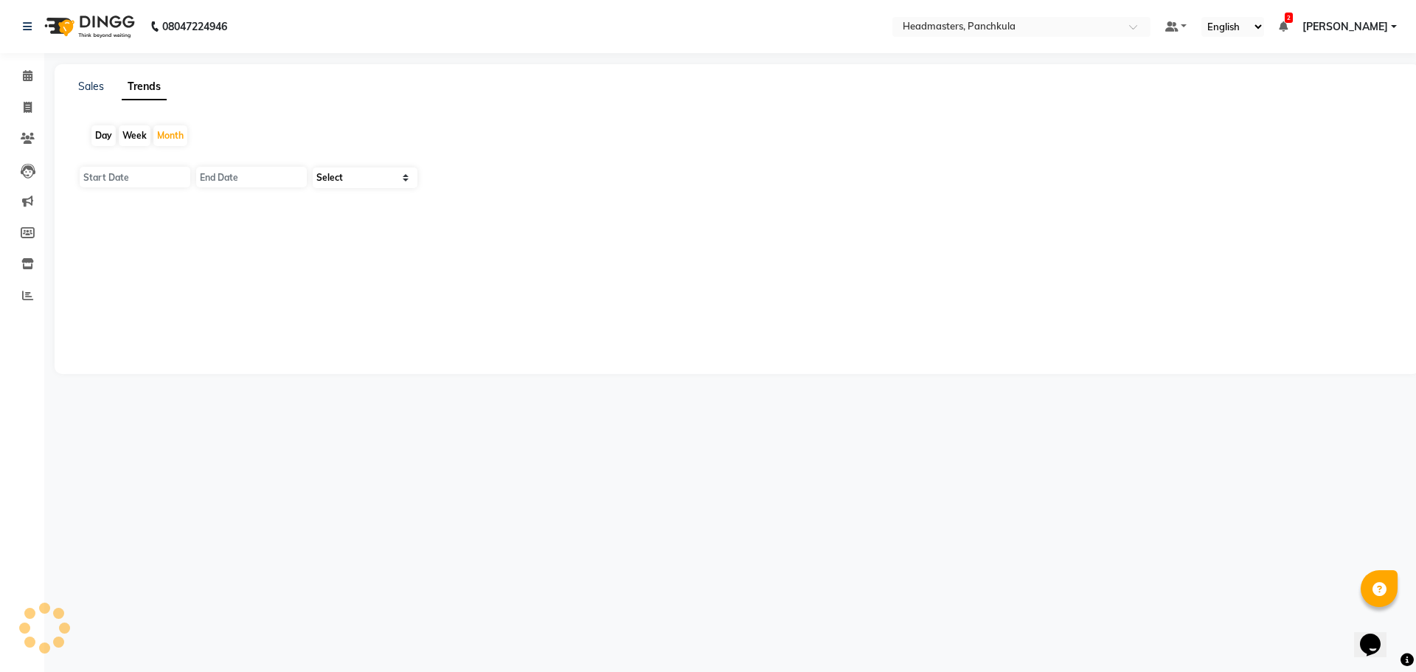
type input "01-09-2025"
type input "[DATE]"
click at [343, 184] on select "Select Clients" at bounding box center [365, 177] width 105 height 21
select select "by_client"
click at [313, 167] on select "Select Clients" at bounding box center [365, 177] width 105 height 21
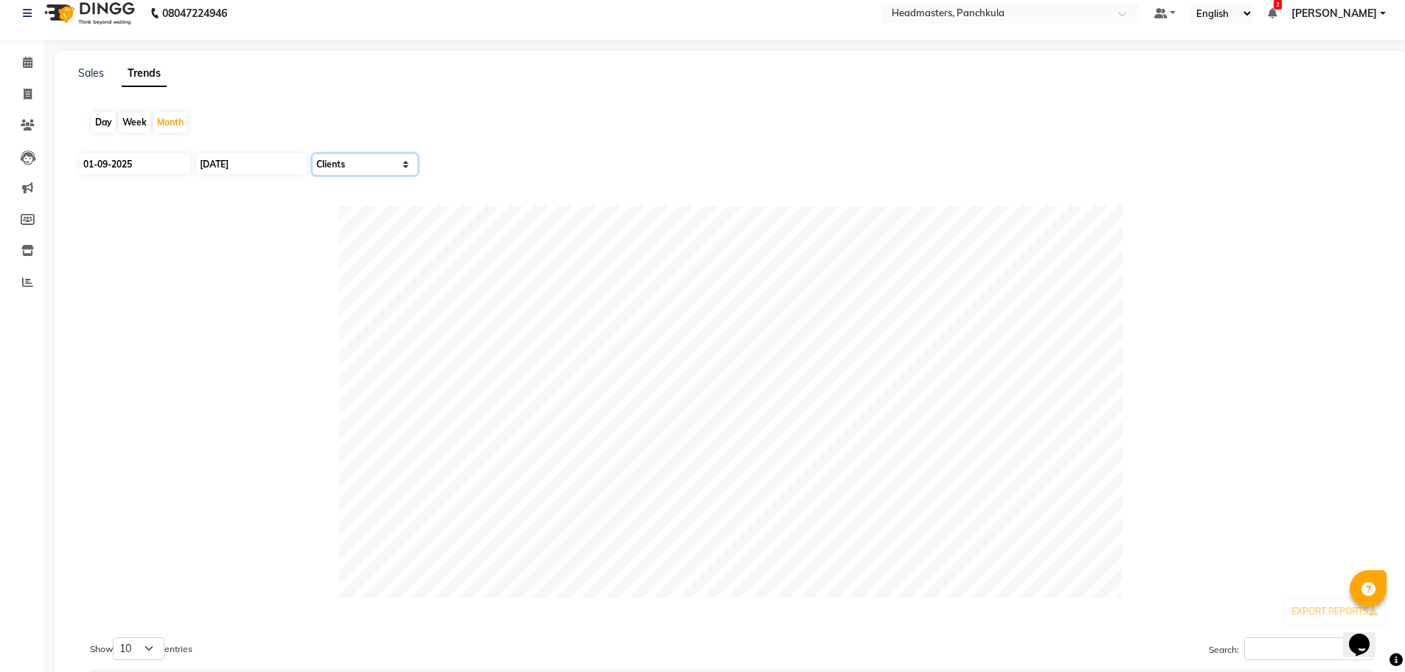
scroll to position [13, 0]
click at [98, 119] on div "Day" at bounding box center [103, 123] width 24 height 21
type input "02-09-2025"
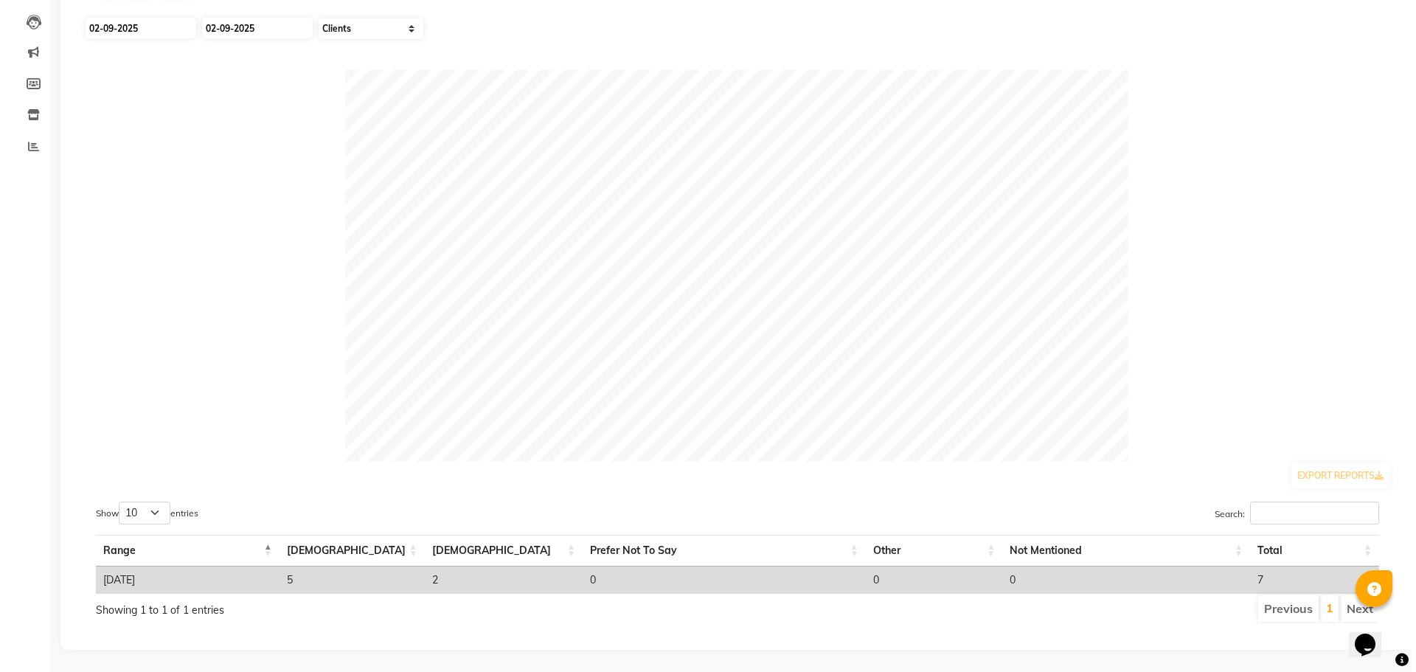
scroll to position [0, 0]
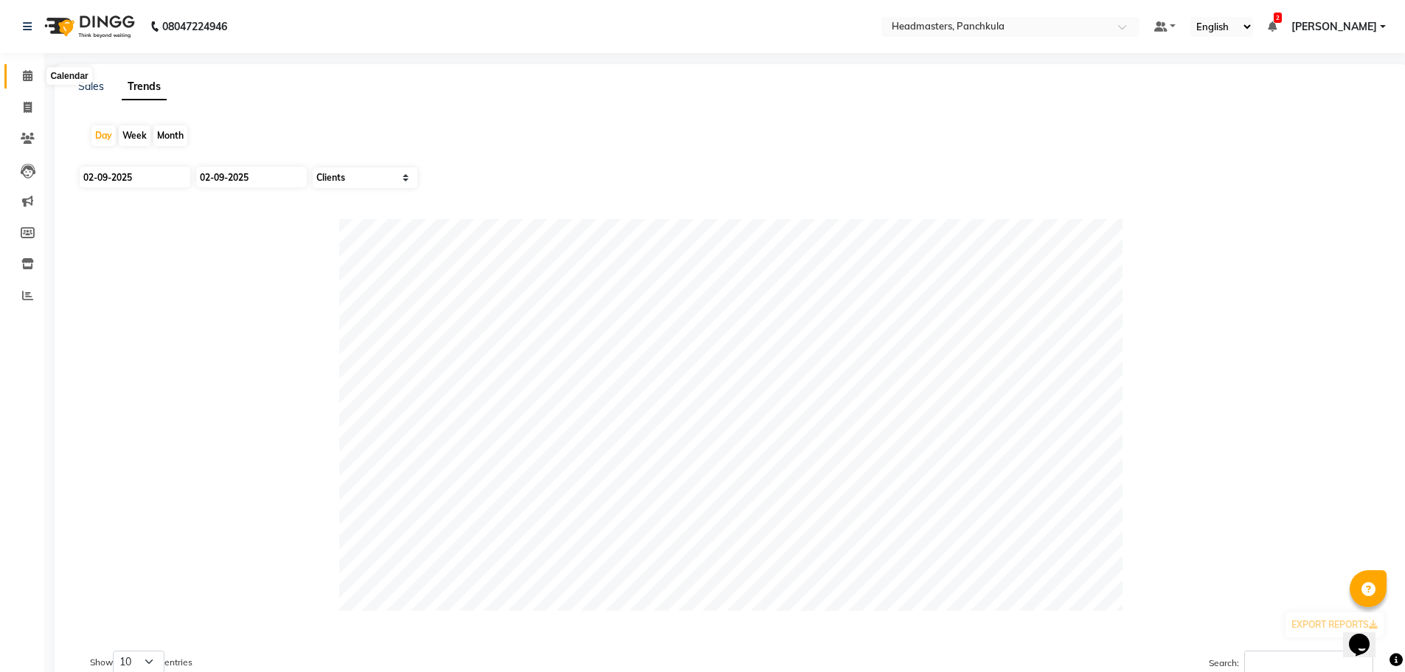
drag, startPoint x: 31, startPoint y: 79, endPoint x: 48, endPoint y: 82, distance: 17.2
click at [31, 79] on icon at bounding box center [28, 75] width 10 height 11
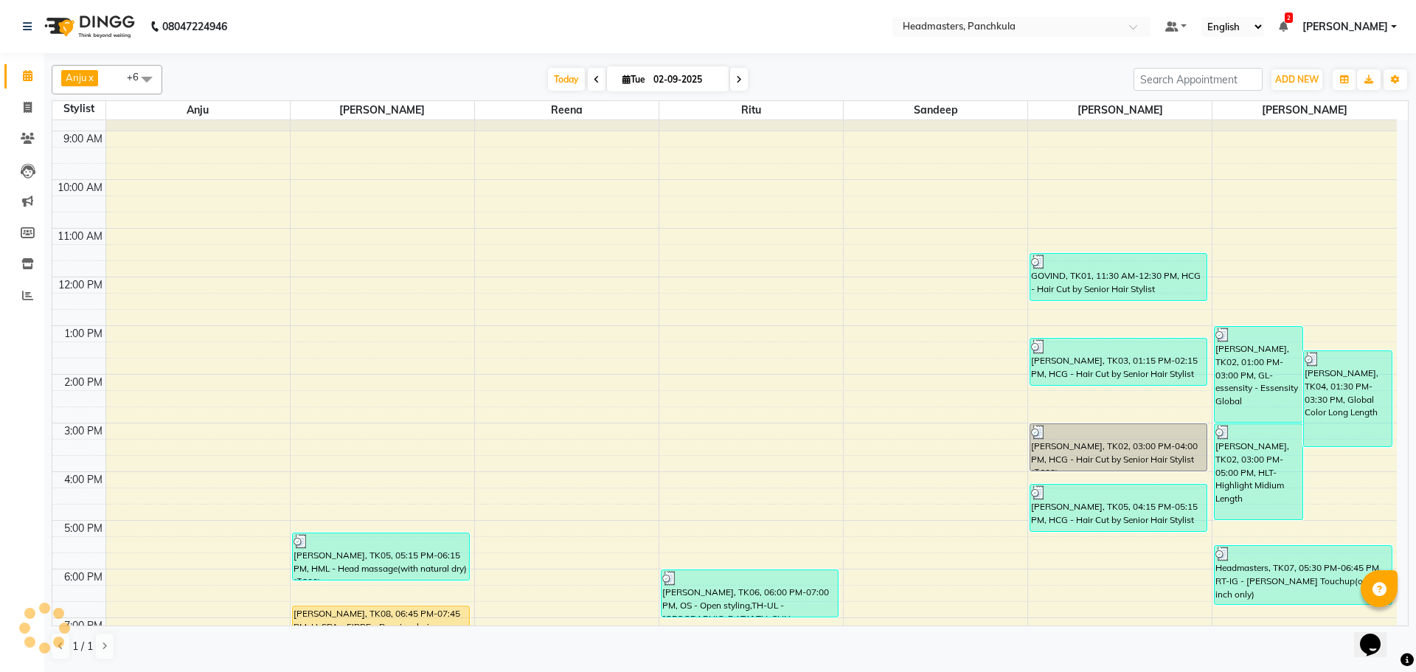
scroll to position [127, 0]
